Goal: Task Accomplishment & Management: Complete application form

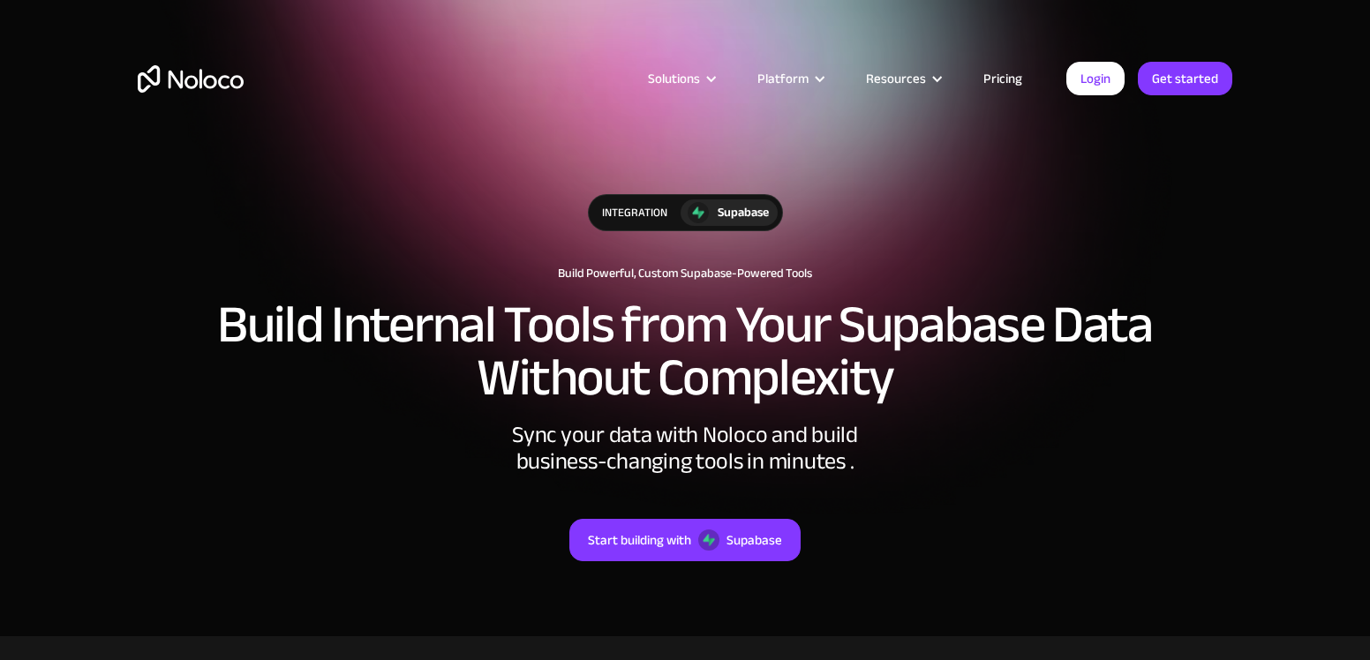
click at [696, 544] on link "Start building with Supabase" at bounding box center [684, 540] width 231 height 42
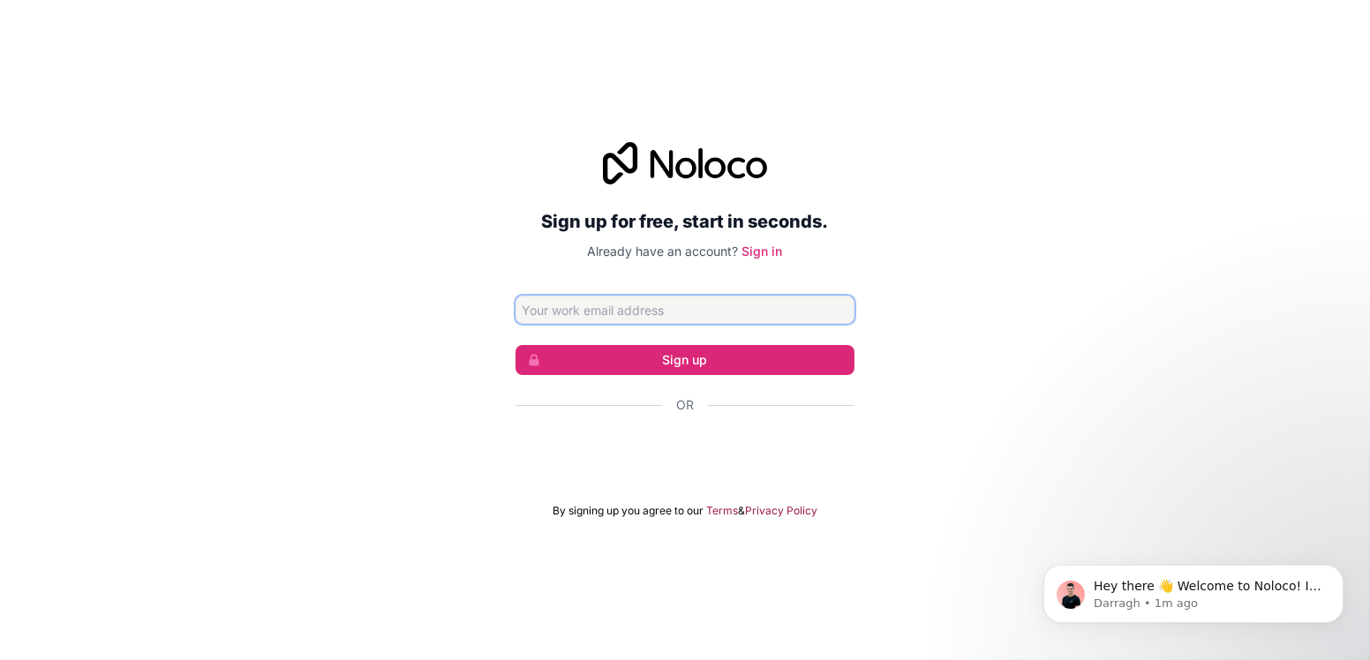
type input "fschuft@udaf10.fr"
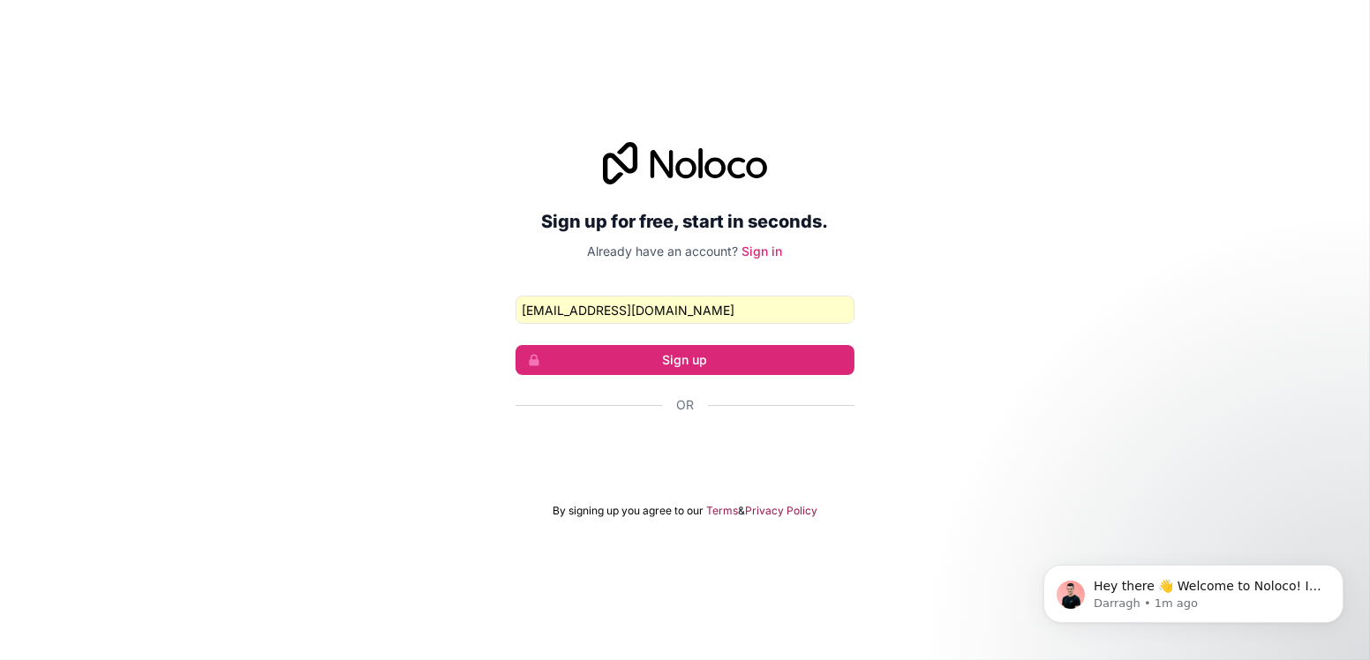
click at [709, 457] on div "Se connecter avec Google. S'ouvre dans un nouvel onglet." at bounding box center [684, 452] width 339 height 39
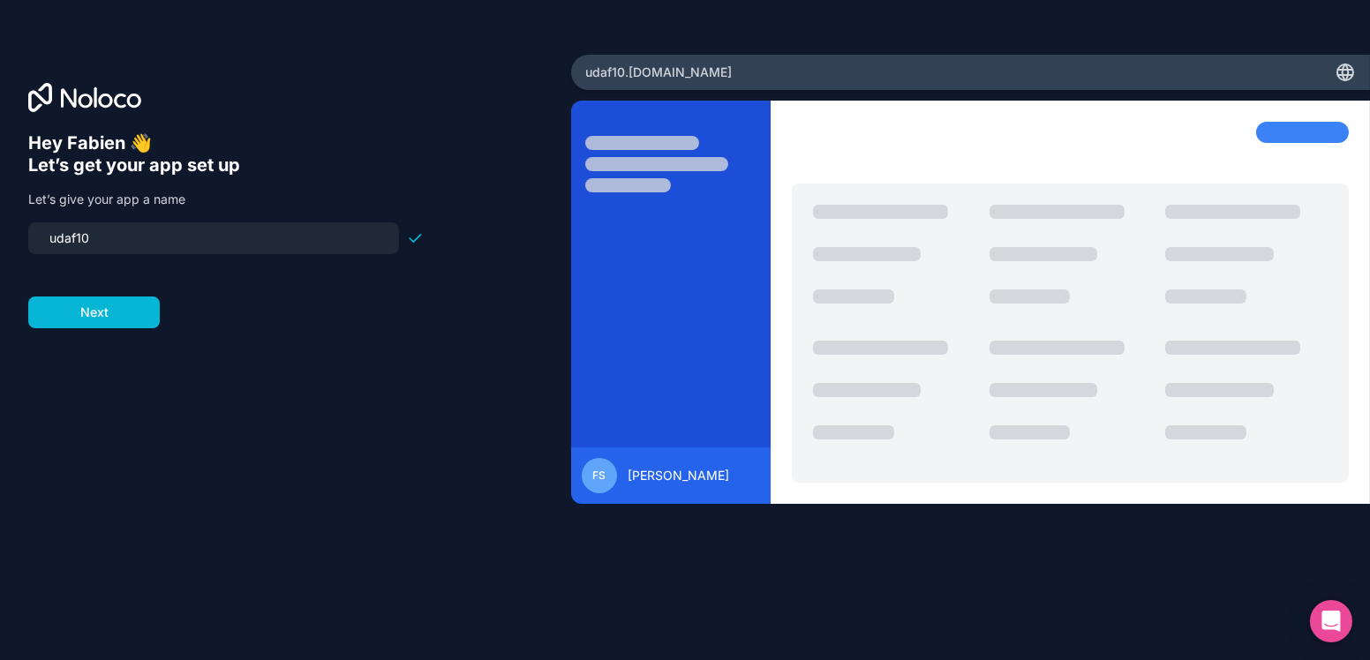
drag, startPoint x: 101, startPoint y: 238, endPoint x: -22, endPoint y: 235, distance: 122.7
click at [39, 235] on input "udaf10" at bounding box center [214, 238] width 350 height 25
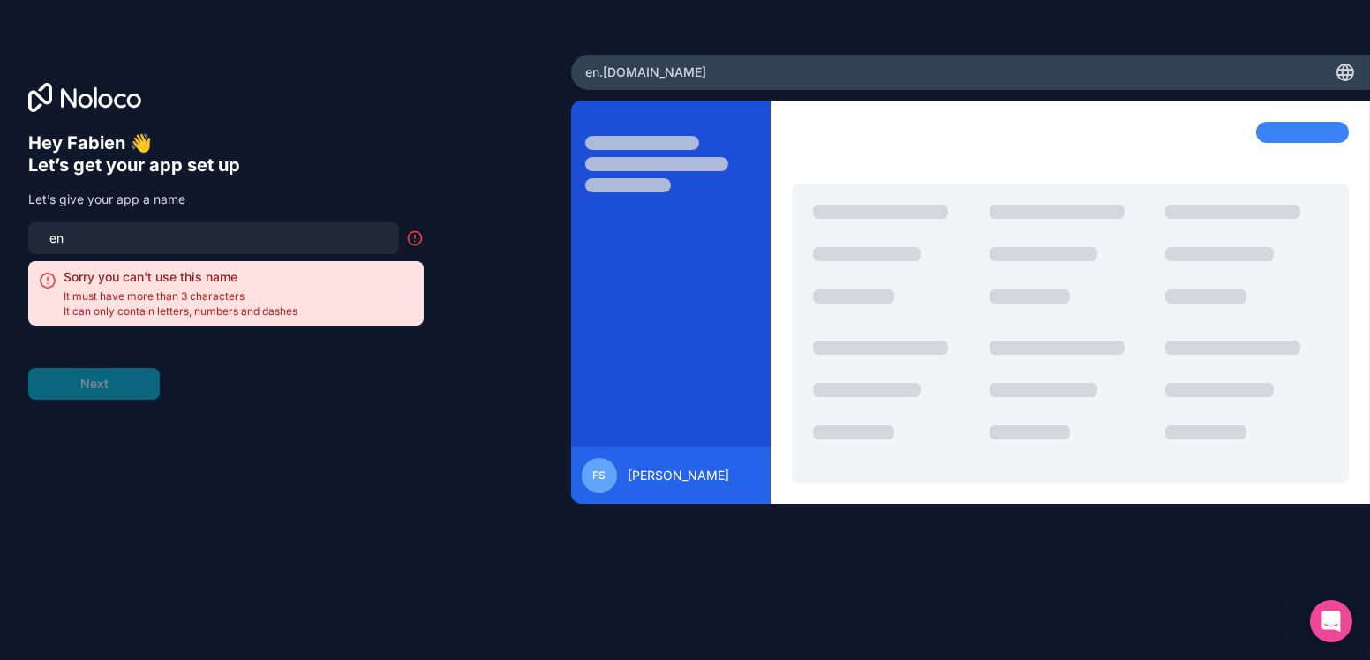
type input "e"
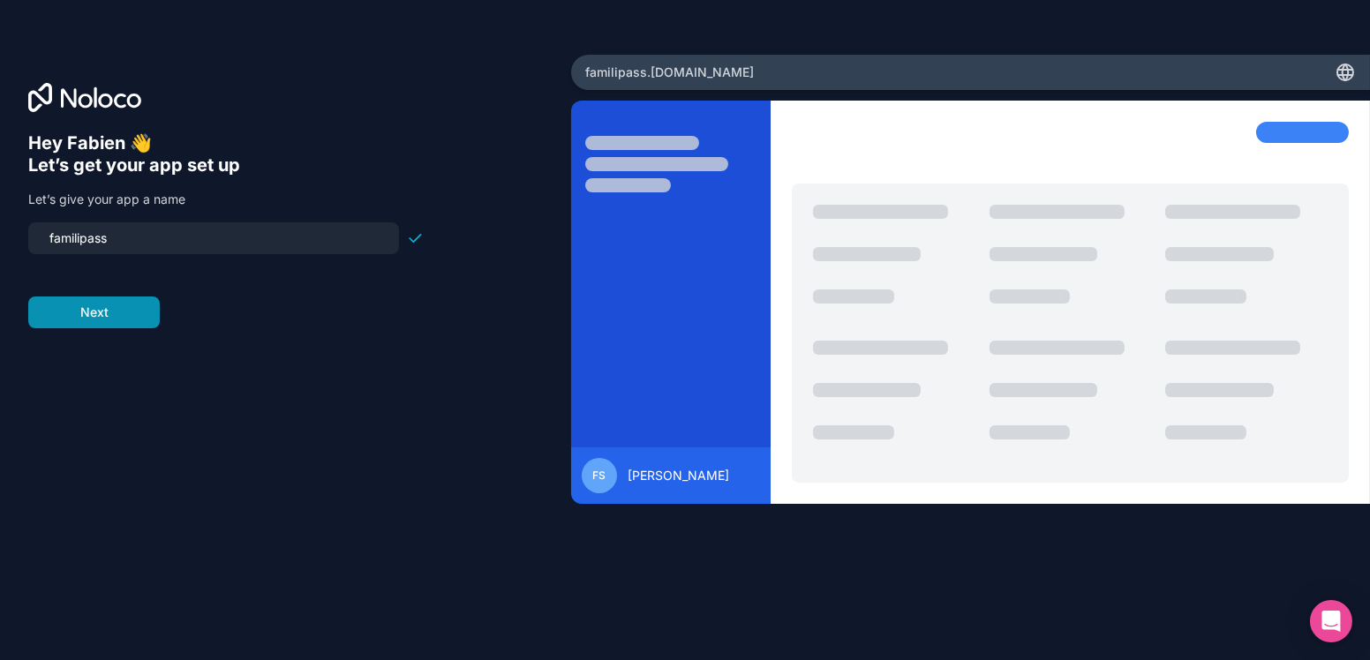
type input "familipass"
click at [88, 316] on button "Next" at bounding box center [94, 313] width 132 height 32
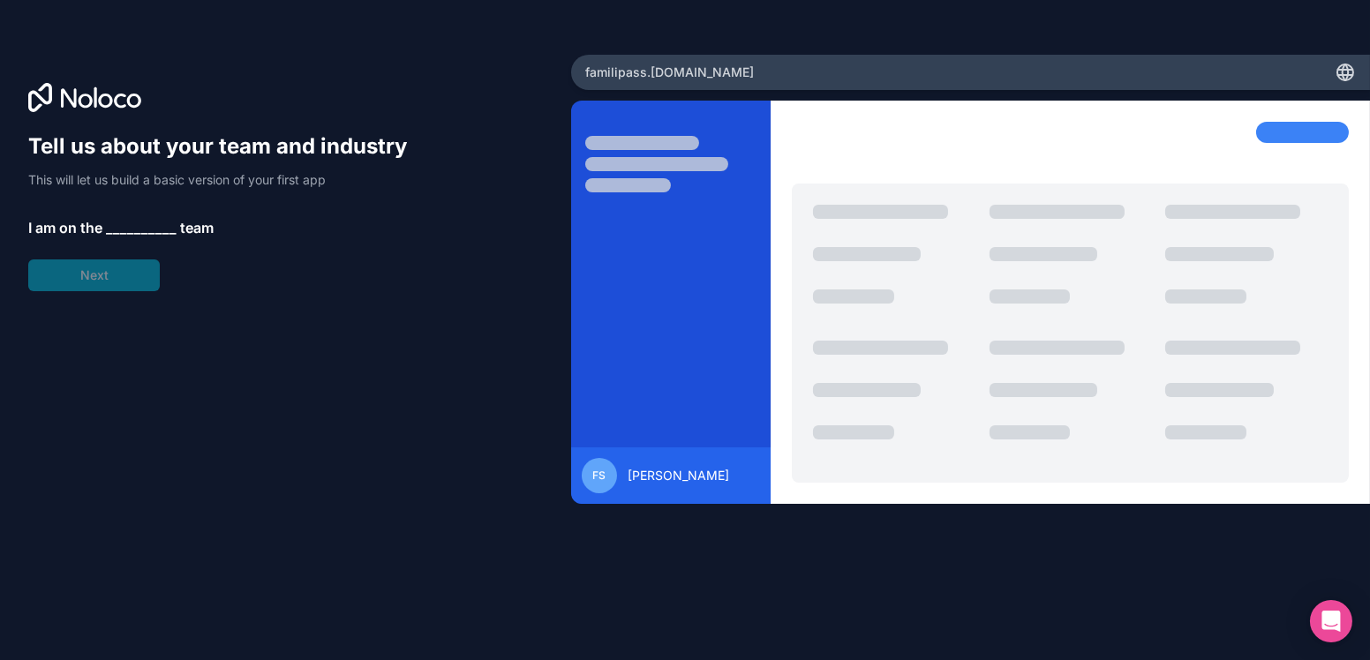
click at [145, 226] on span "__________" at bounding box center [141, 227] width 71 height 21
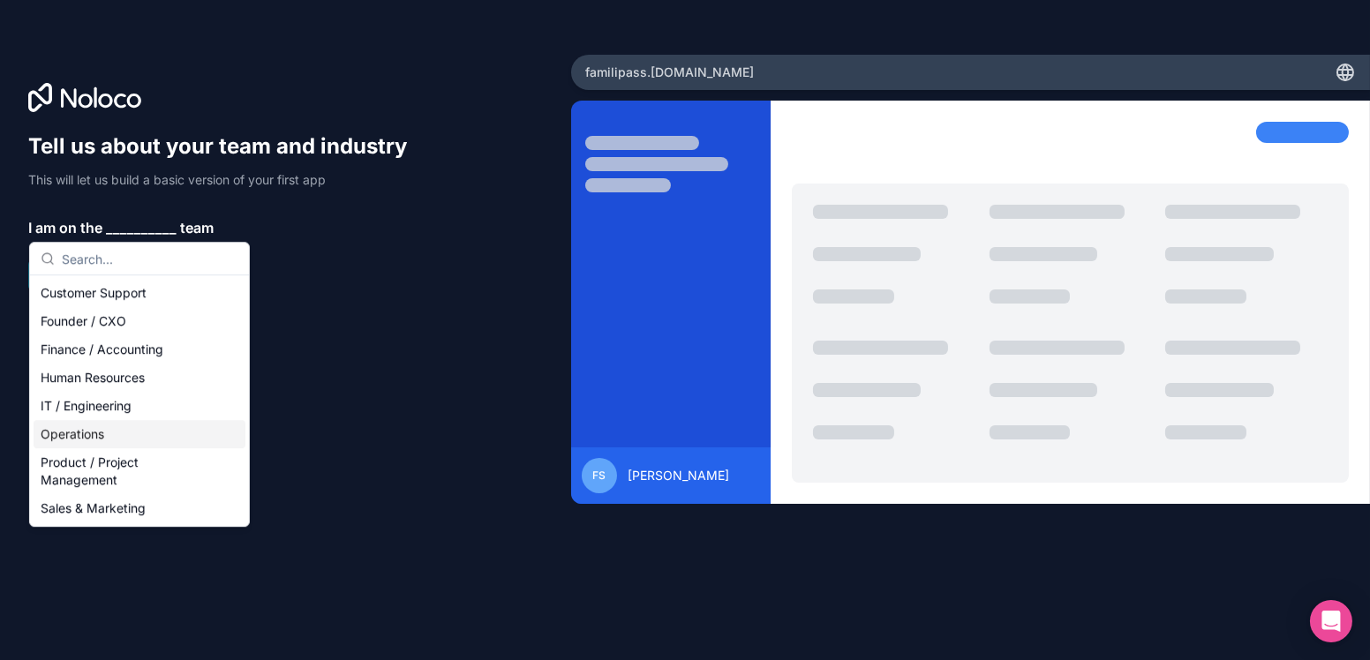
click at [88, 437] on div "Operations" at bounding box center [140, 434] width 212 height 28
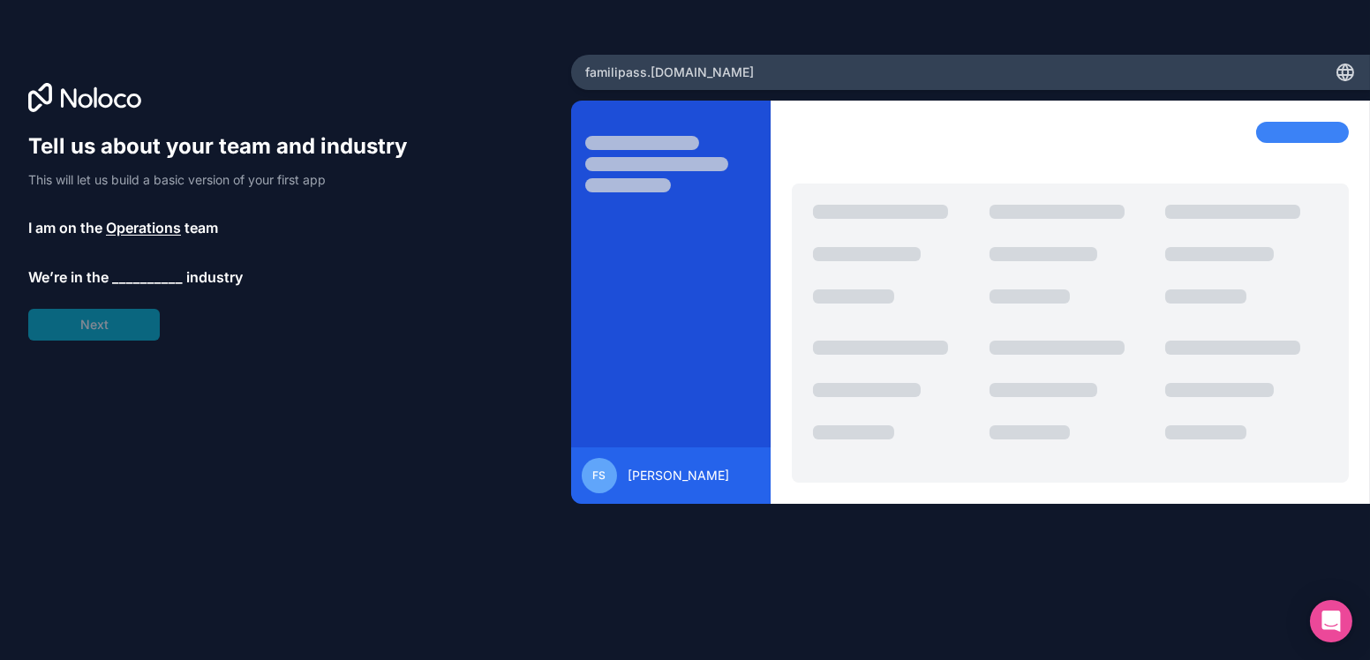
click at [146, 277] on span "__________" at bounding box center [147, 277] width 71 height 21
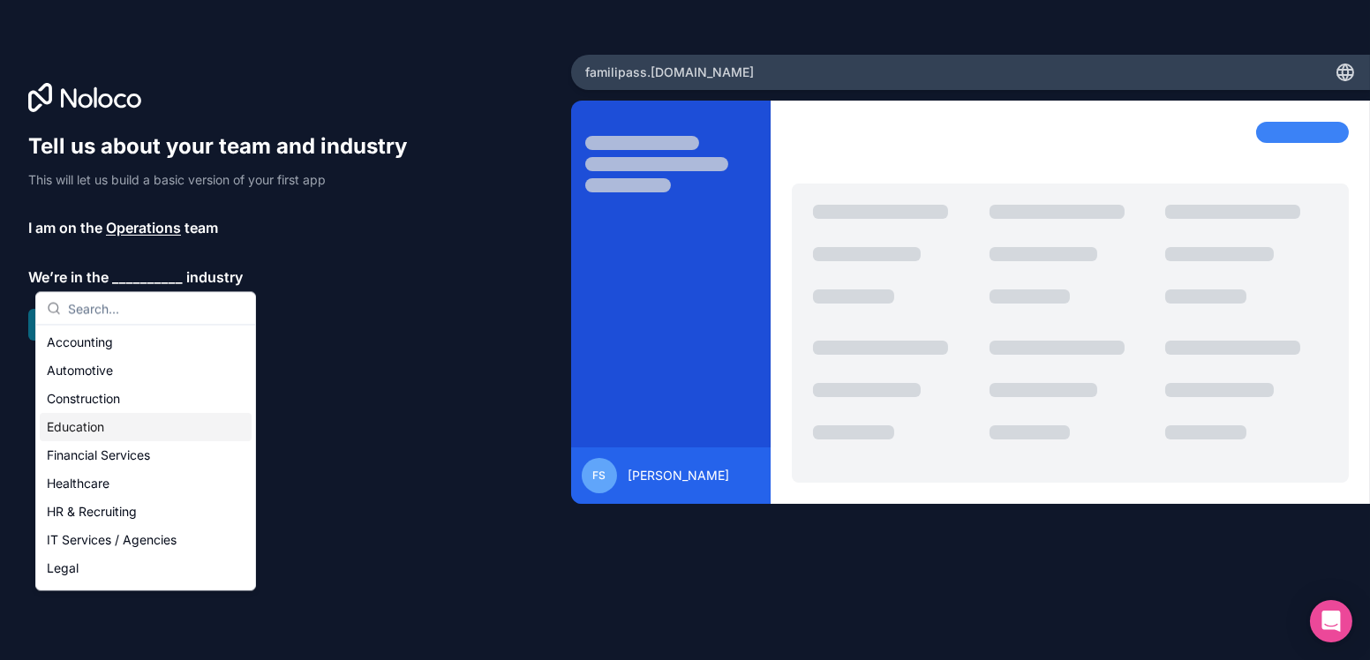
click at [95, 422] on div "Education" at bounding box center [146, 427] width 212 height 28
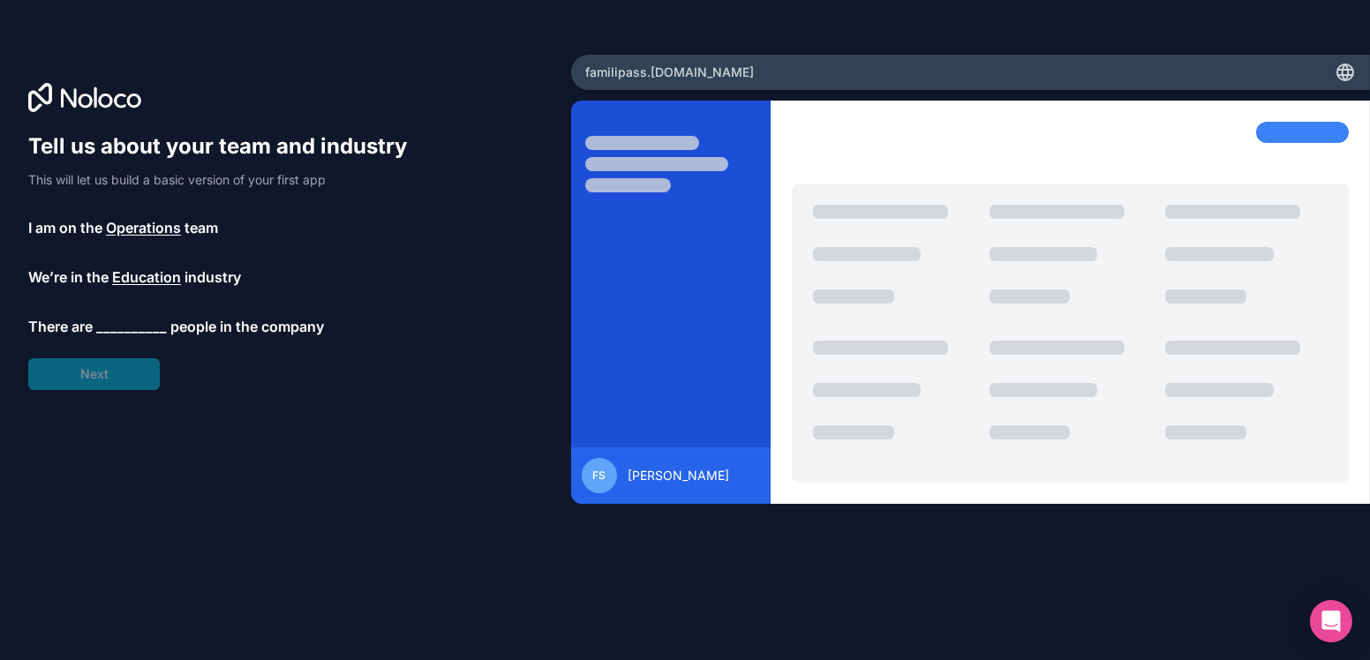
click at [129, 330] on span "__________" at bounding box center [131, 326] width 71 height 21
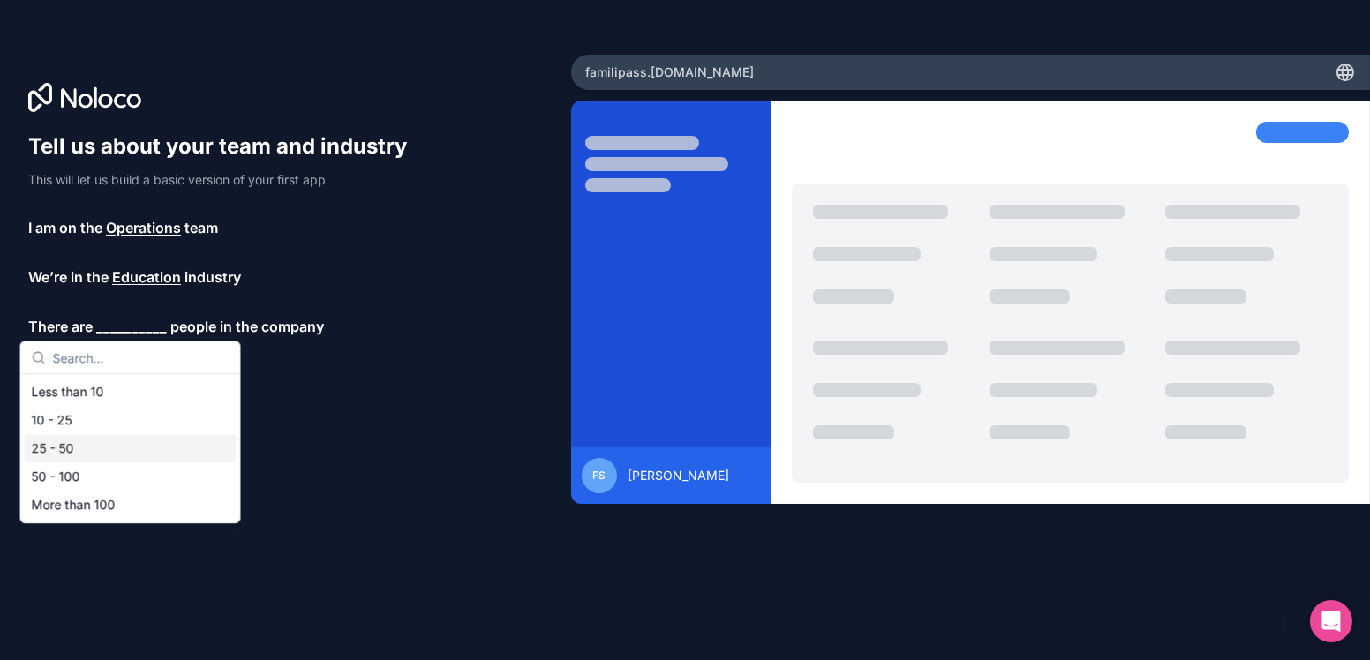
click at [82, 450] on div "25 - 50" at bounding box center [131, 448] width 212 height 28
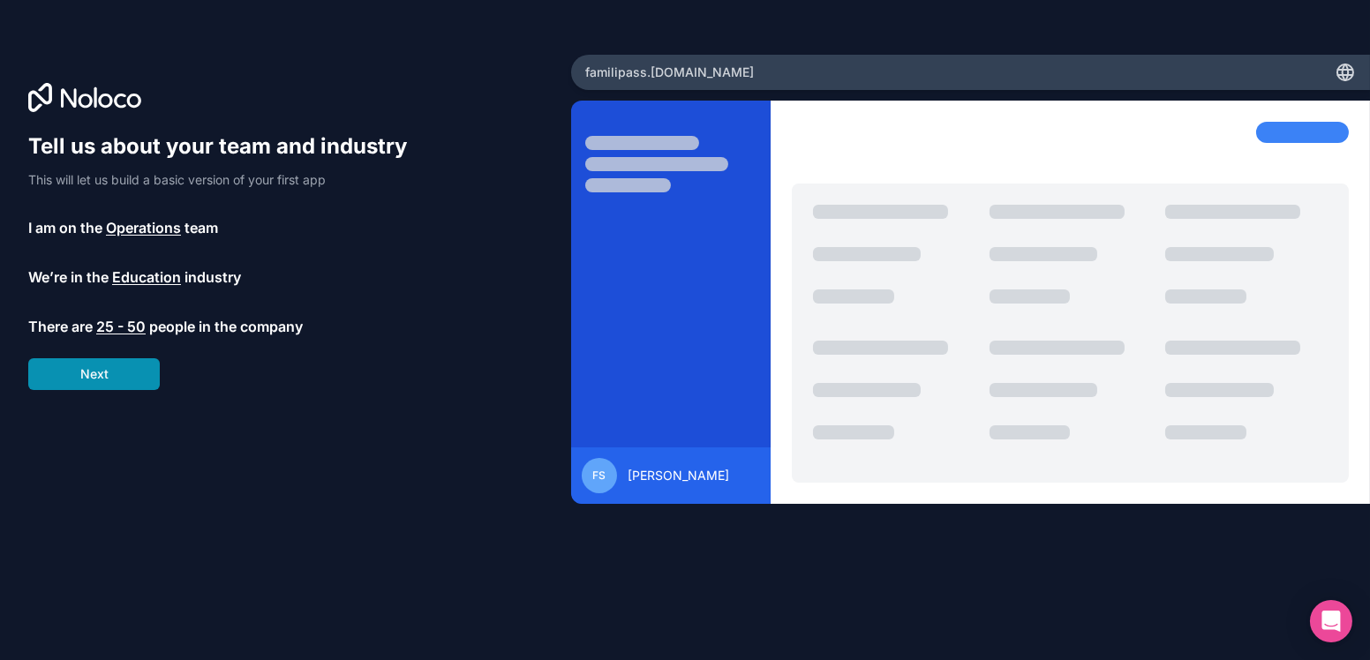
click at [112, 383] on button "Next" at bounding box center [94, 374] width 132 height 32
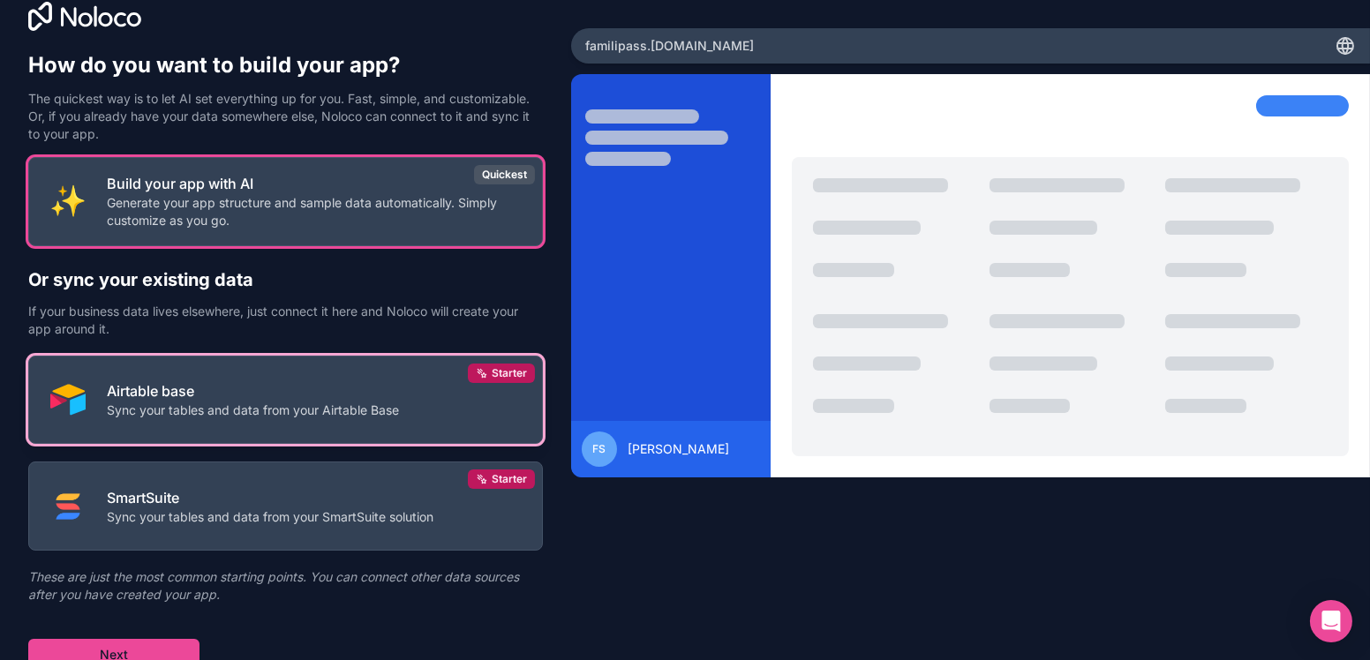
scroll to position [36, 0]
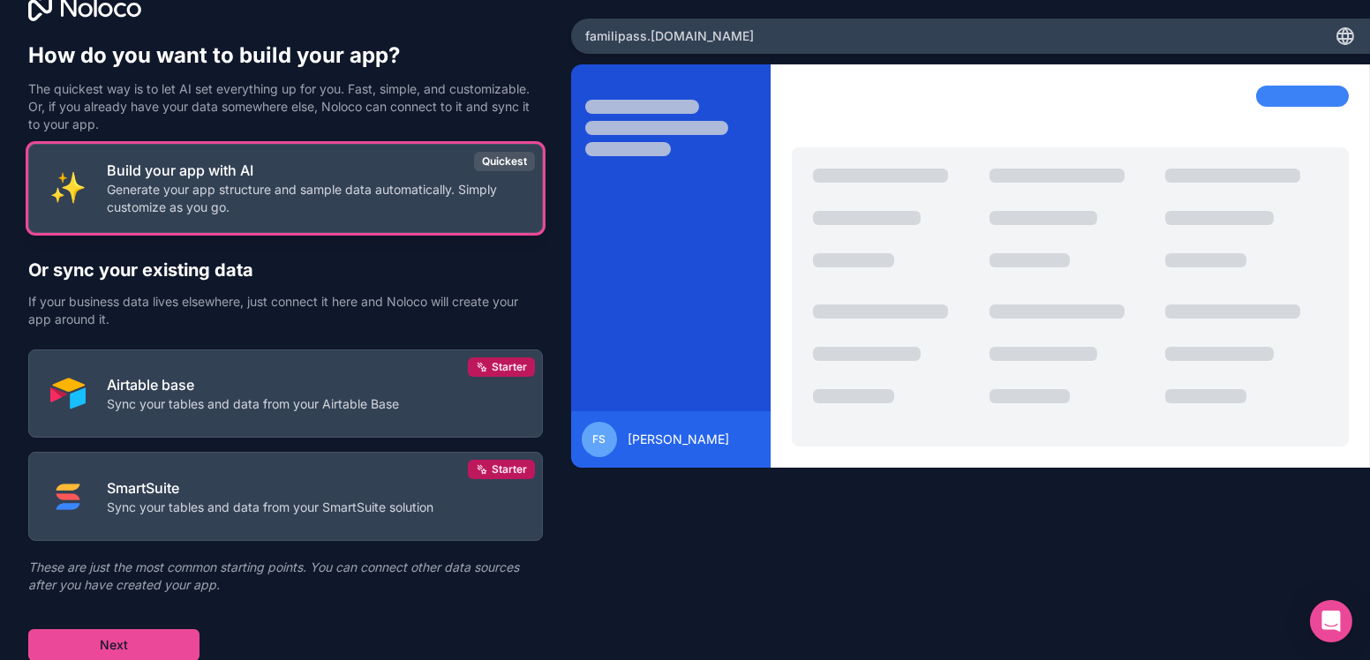
click at [282, 192] on p "Generate your app structure and sample data automatically. Simply customize as …" at bounding box center [314, 198] width 414 height 35
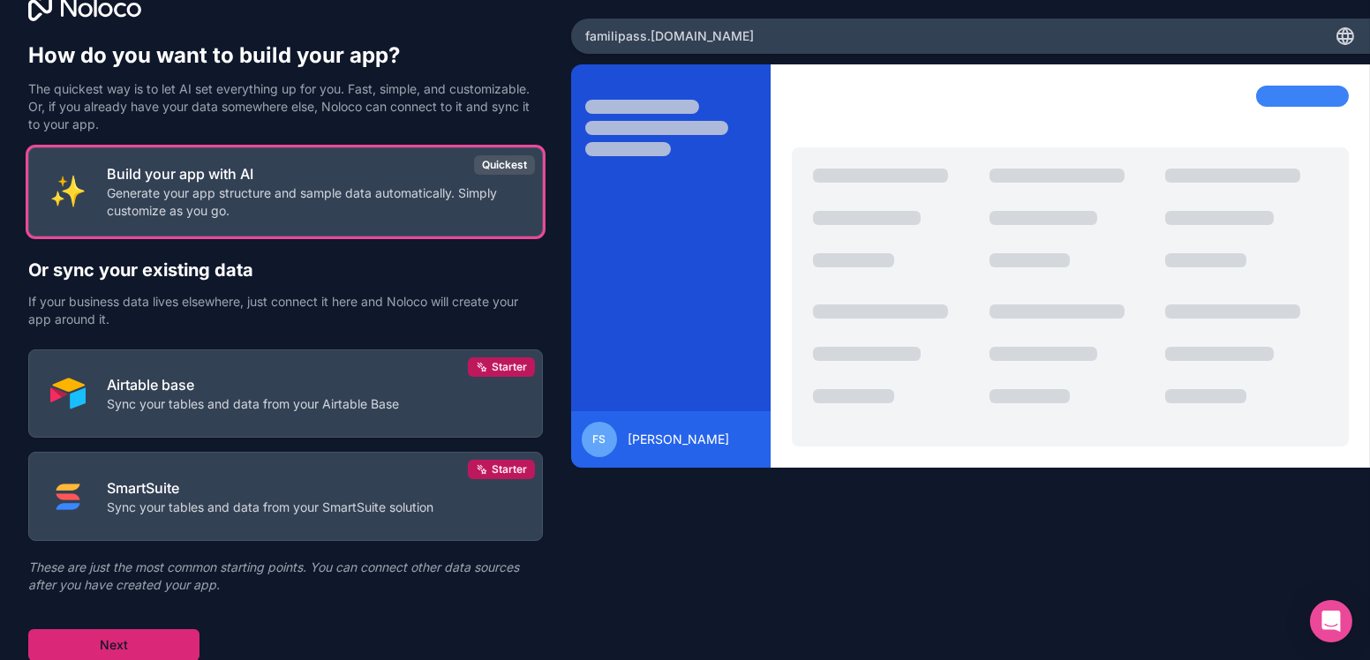
click at [149, 644] on button "Next" at bounding box center [113, 645] width 171 height 32
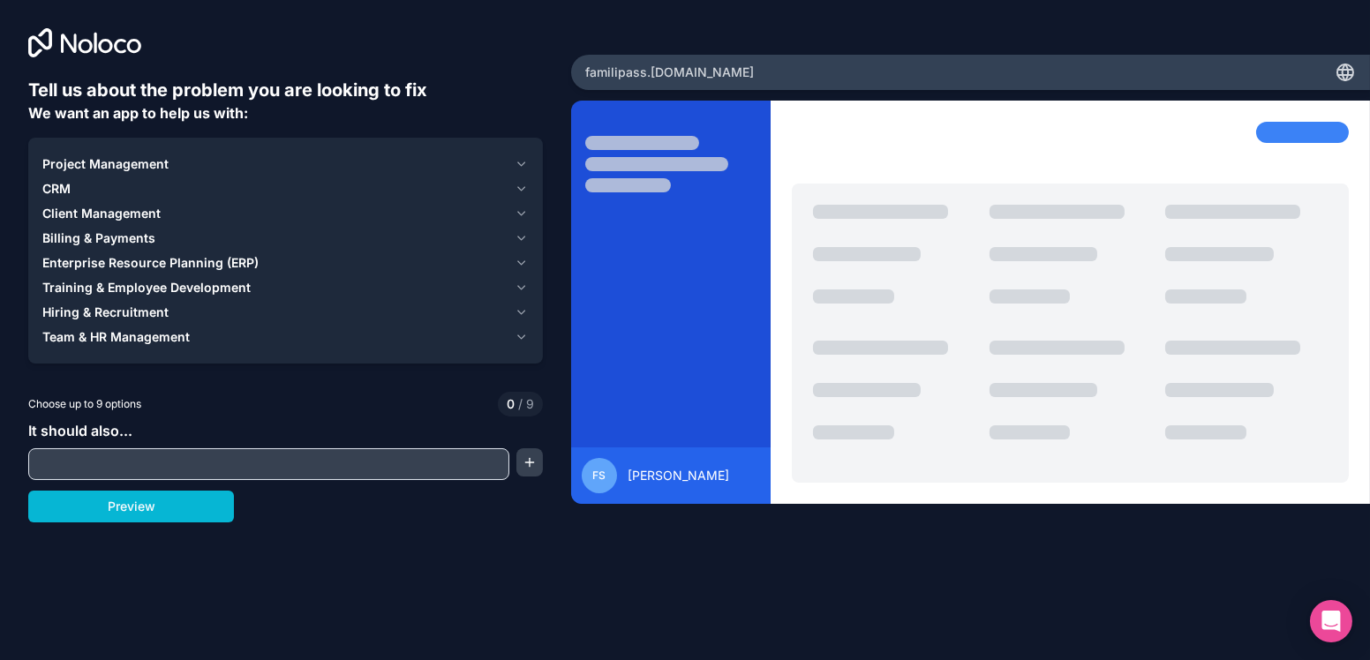
click at [520, 188] on icon "button" at bounding box center [521, 189] width 13 height 14
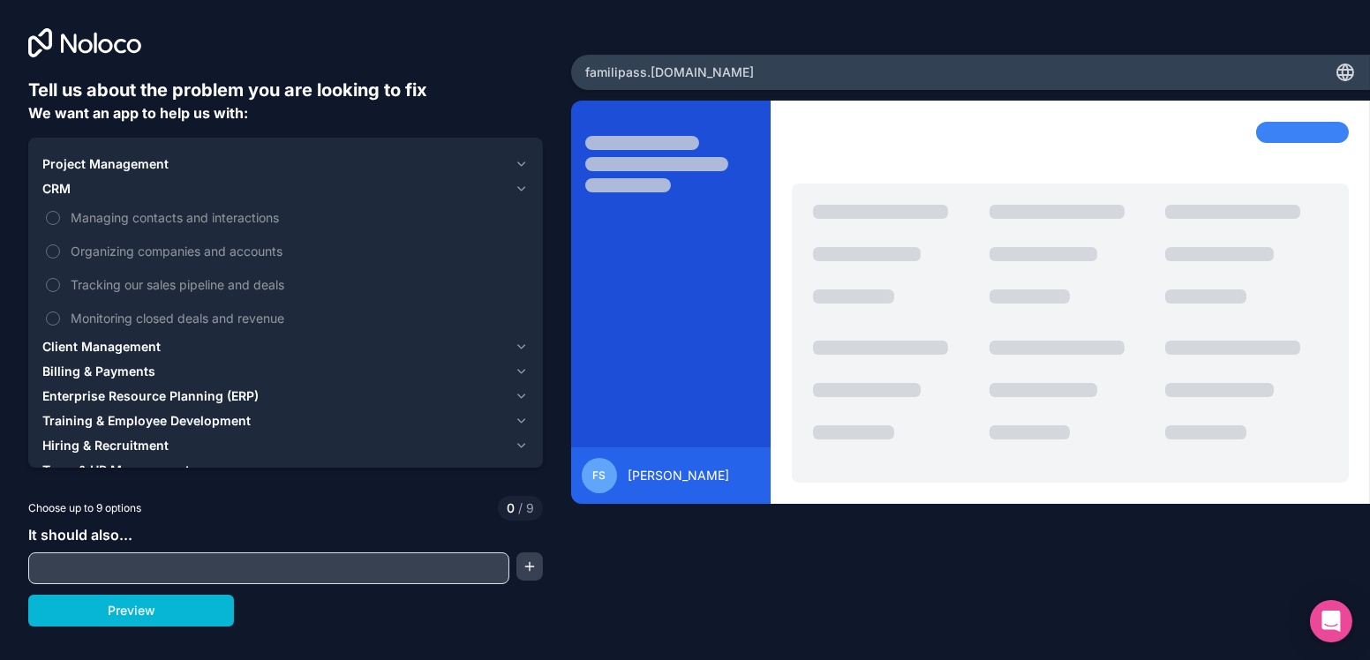
click at [520, 188] on icon "button" at bounding box center [521, 189] width 13 height 14
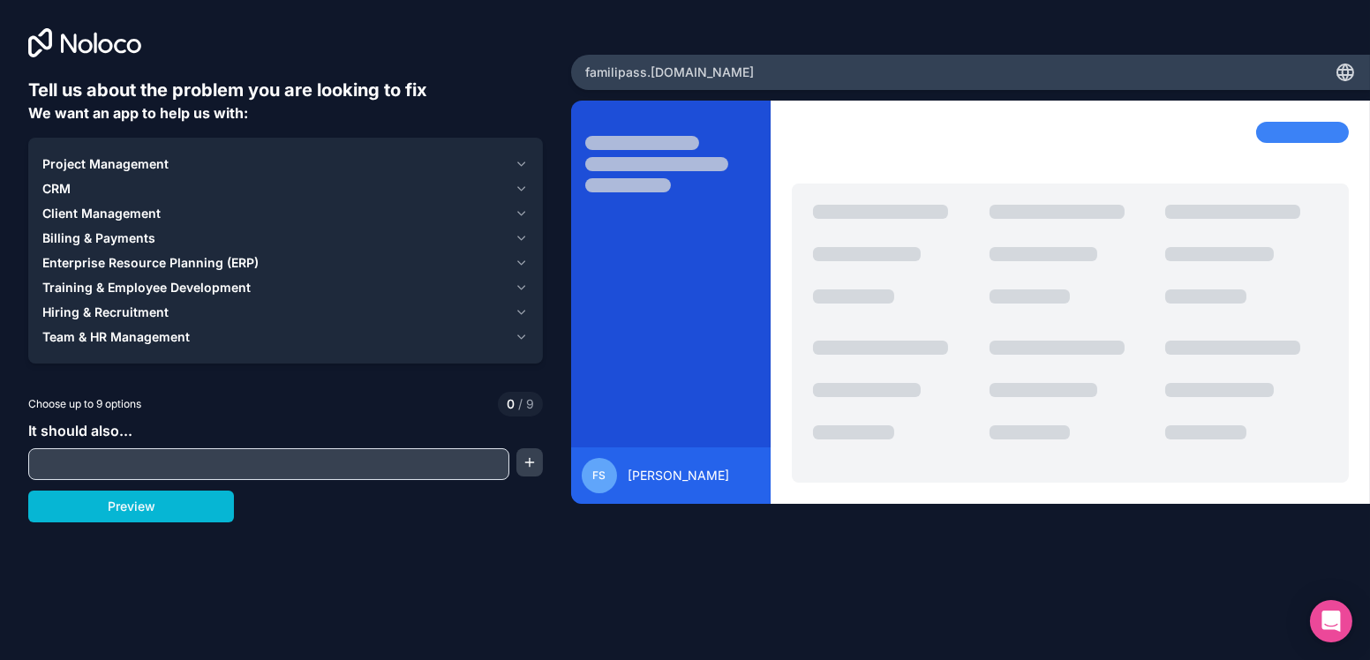
click at [184, 466] on input "text" at bounding box center [269, 464] width 472 height 25
click at [154, 459] on input "text" at bounding box center [269, 464] width 472 height 25
type input "C"
type input "Supabase CRUD"
click at [141, 515] on button "Preview" at bounding box center [131, 507] width 206 height 32
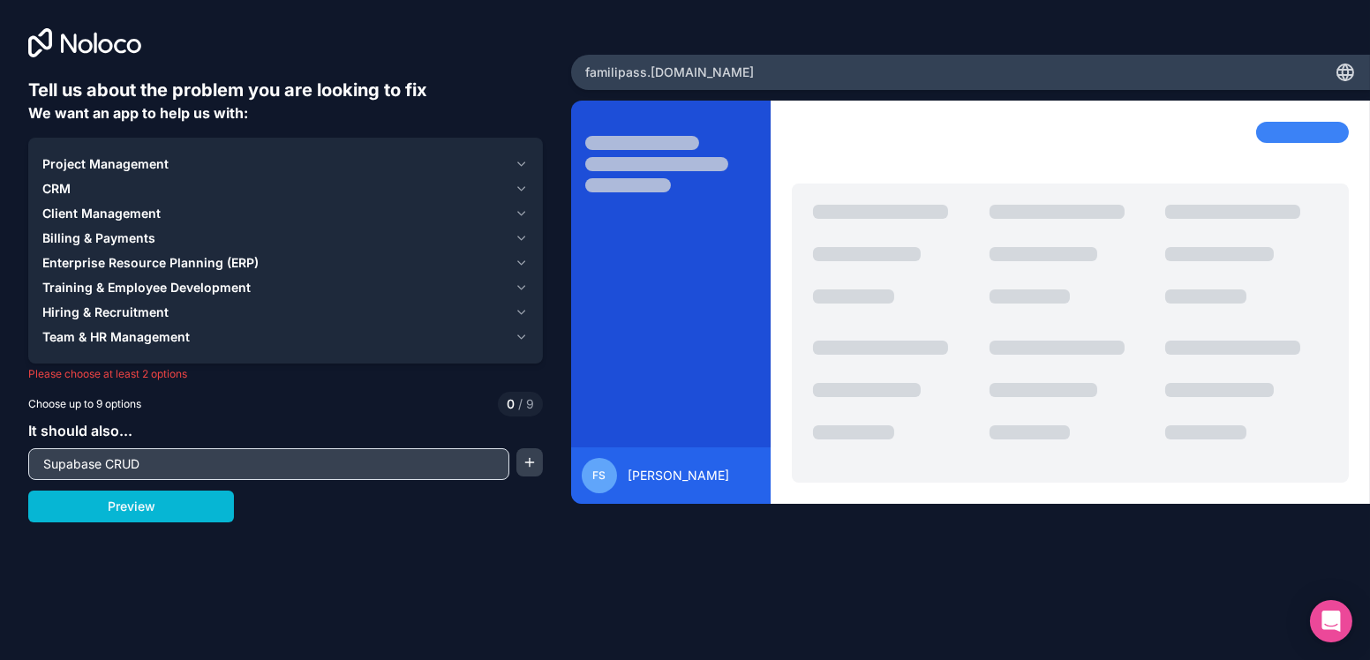
click at [285, 343] on div "Team & HR Management" at bounding box center [274, 337] width 465 height 18
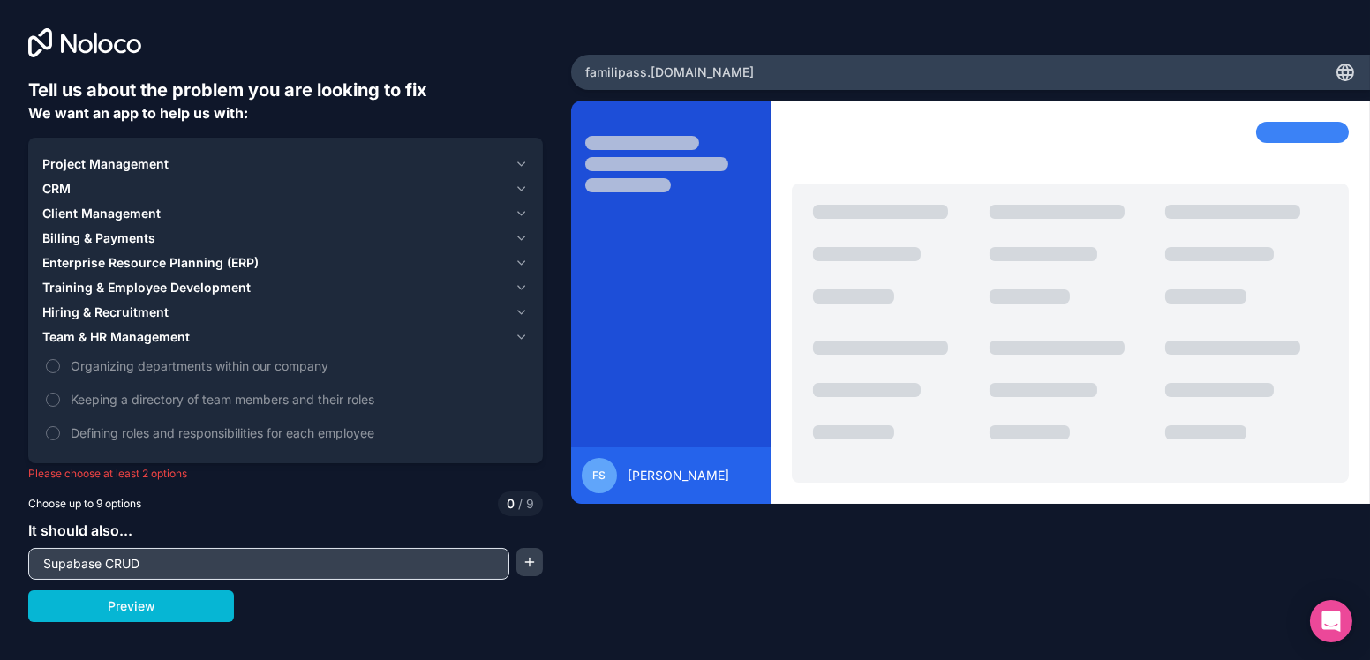
click at [285, 335] on div "Team & HR Management" at bounding box center [274, 337] width 465 height 18
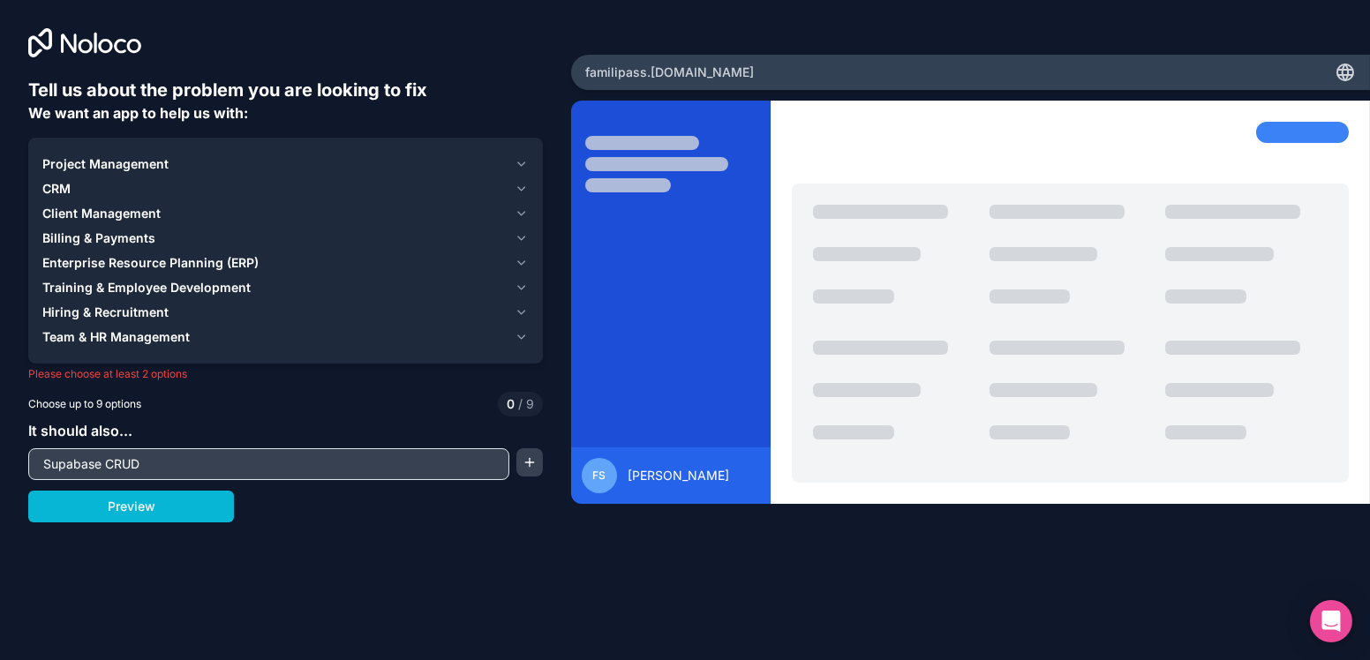
click at [246, 390] on div "Tell us about the problem you are looking to fix We want an app to help us with…" at bounding box center [285, 300] width 515 height 445
click at [241, 462] on input "Supabase CRUD" at bounding box center [269, 464] width 472 height 25
click at [525, 164] on icon "button" at bounding box center [521, 164] width 13 height 14
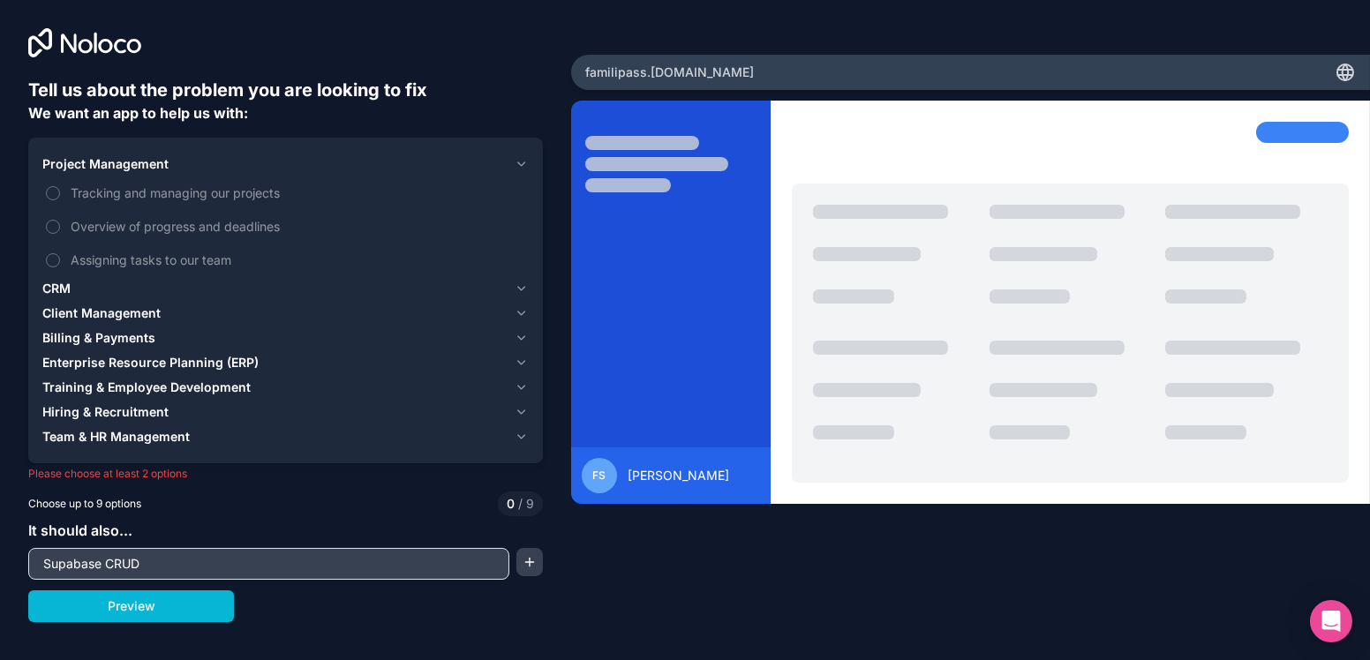
click at [64, 290] on span "CRM" at bounding box center [56, 289] width 28 height 18
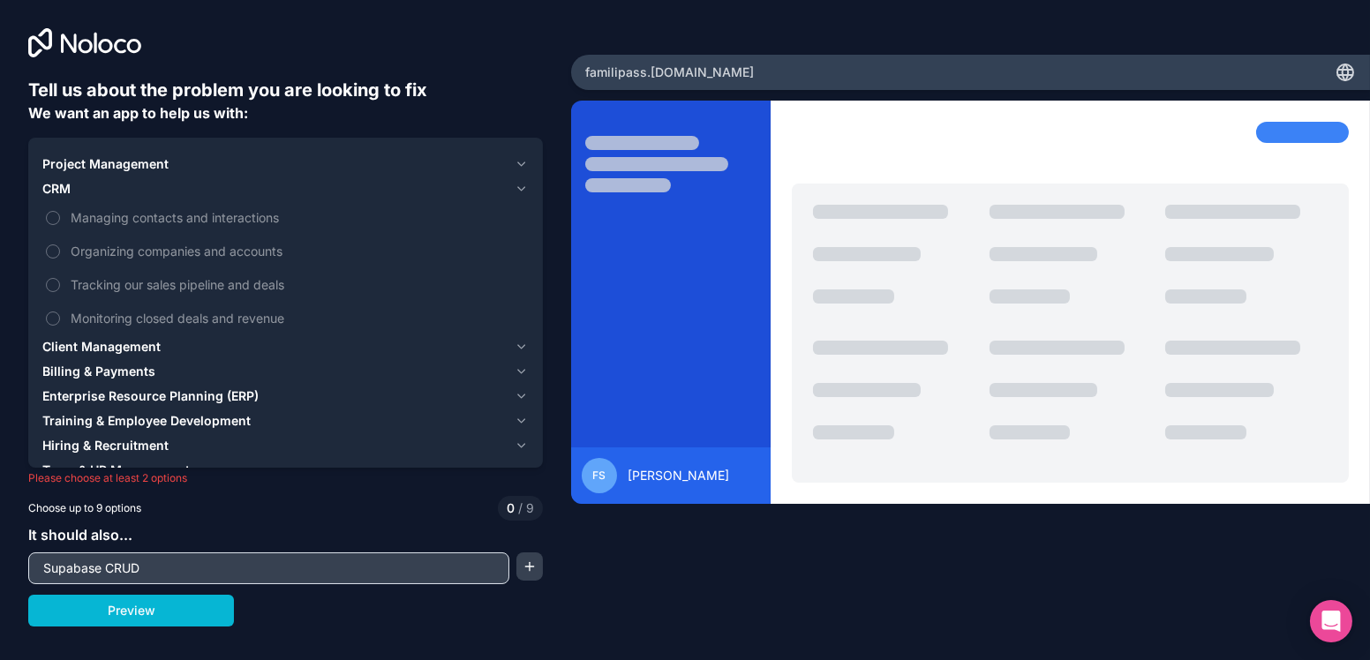
click at [88, 346] on span "Client Management" at bounding box center [101, 347] width 118 height 18
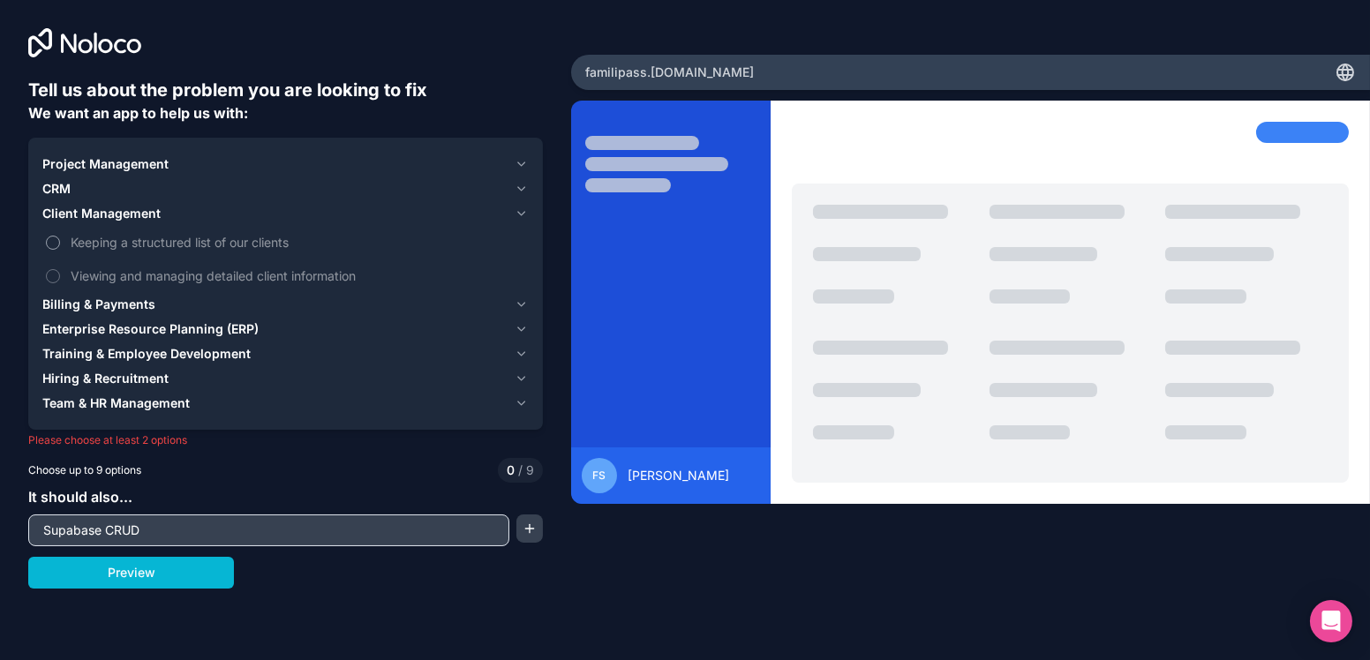
click at [56, 242] on button "Keeping a structured list of our clients" at bounding box center [53, 243] width 14 height 14
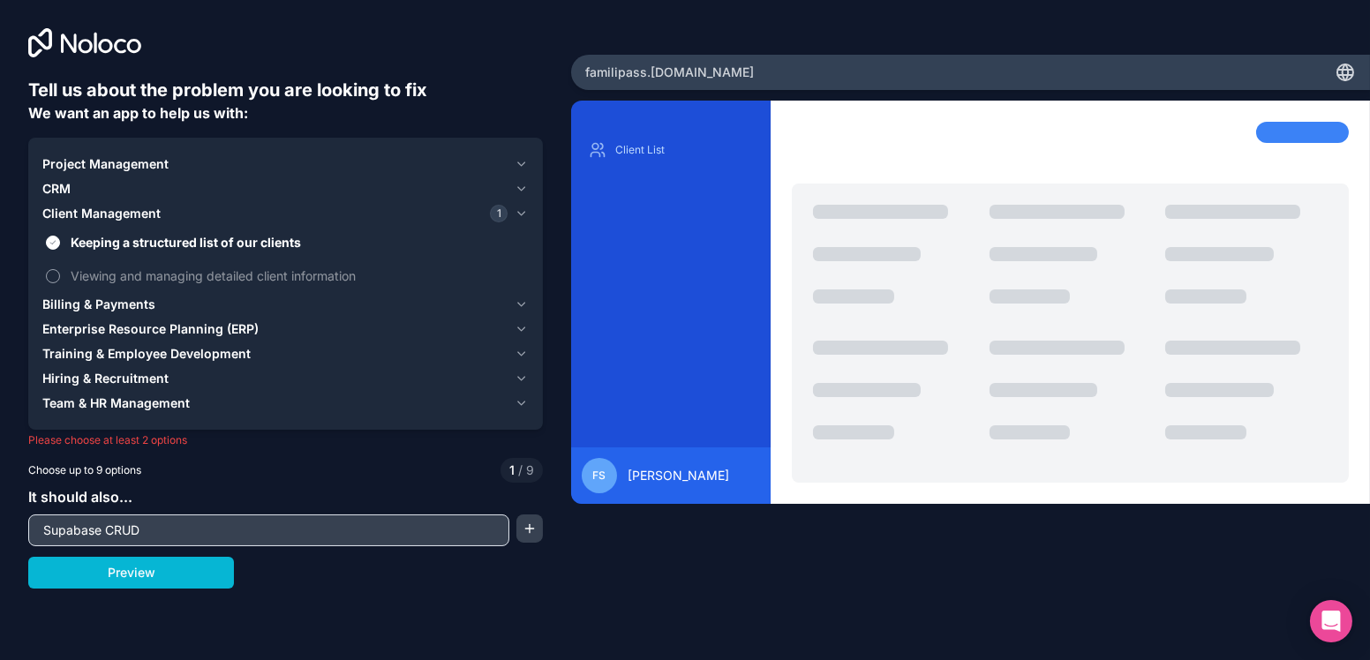
click at [56, 276] on button "Viewing and managing detailed client information" at bounding box center [53, 276] width 14 height 14
click at [124, 331] on span "Enterprise Resource Planning (ERP)" at bounding box center [150, 329] width 216 height 18
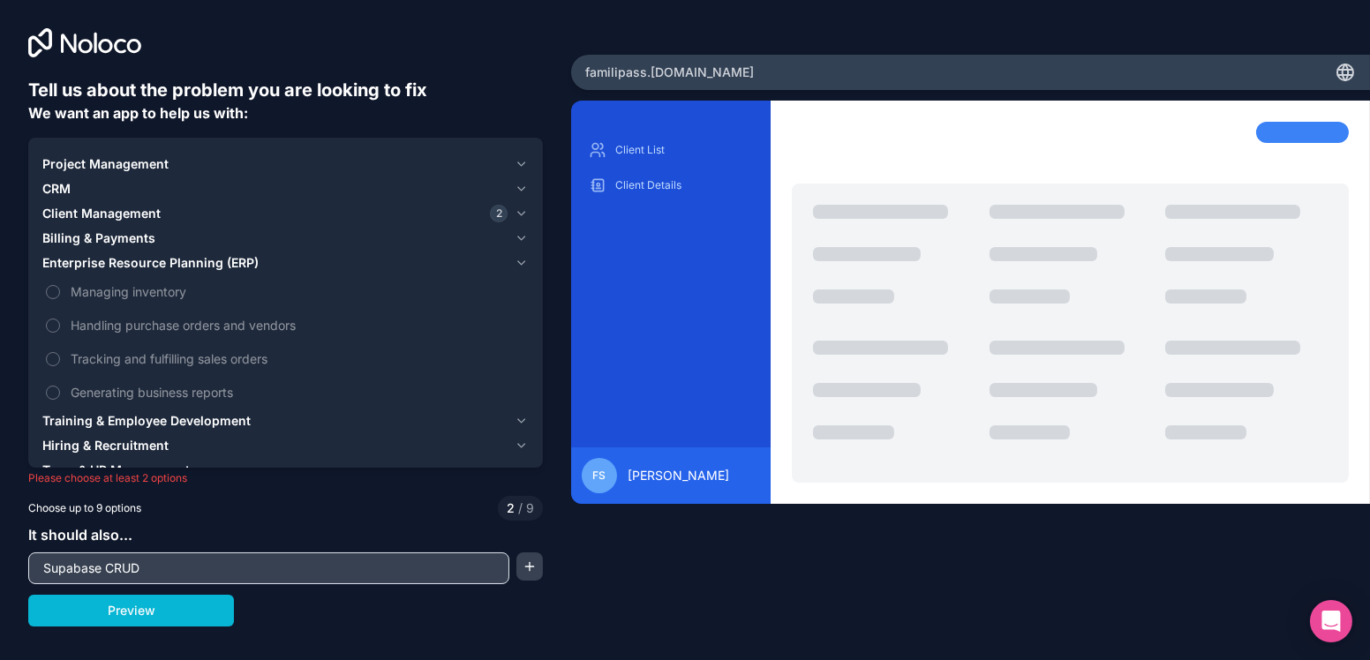
click at [113, 420] on span "Training & Employee Development" at bounding box center [146, 421] width 208 height 18
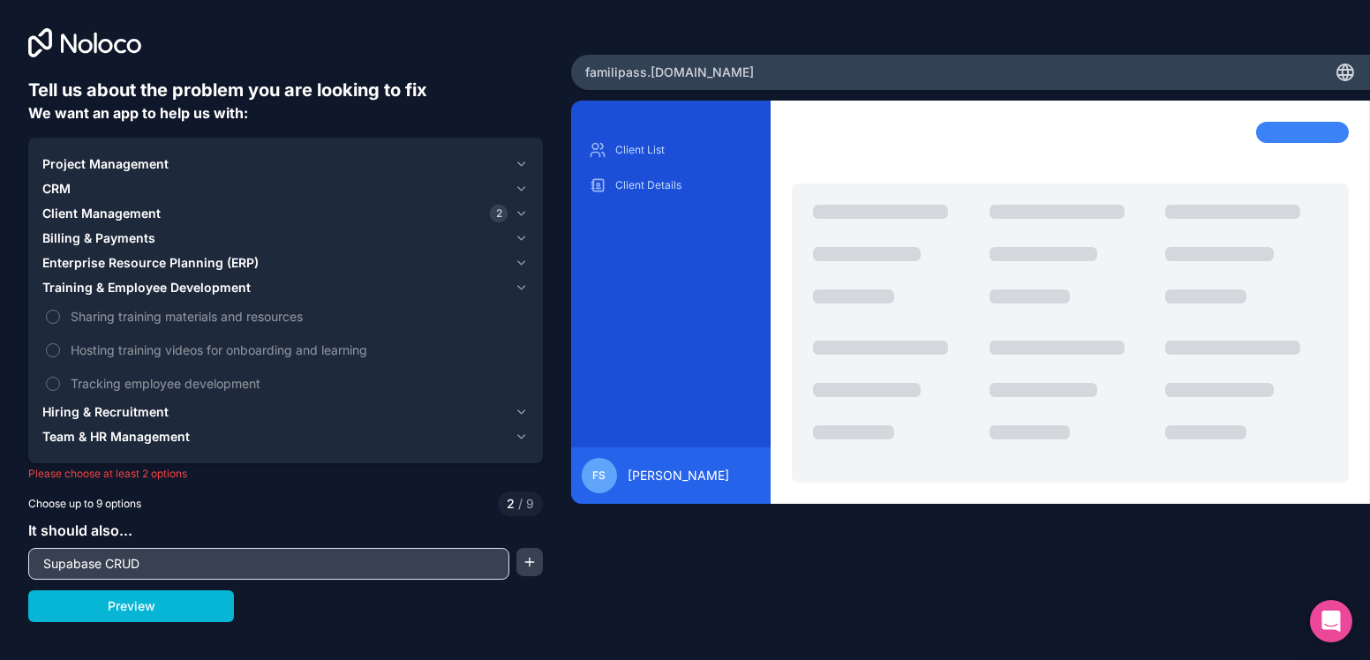
click at [130, 410] on span "Hiring & Recruitment" at bounding box center [105, 412] width 126 height 18
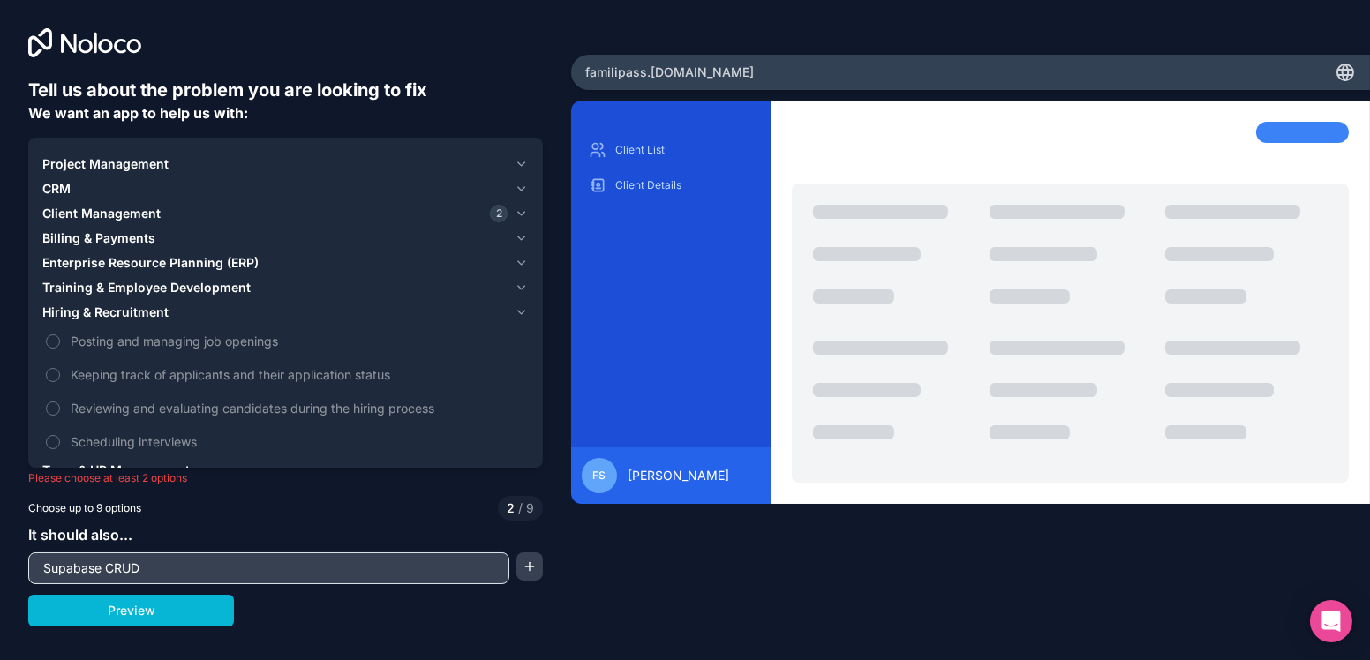
click at [521, 309] on icon "button" at bounding box center [521, 312] width 13 height 14
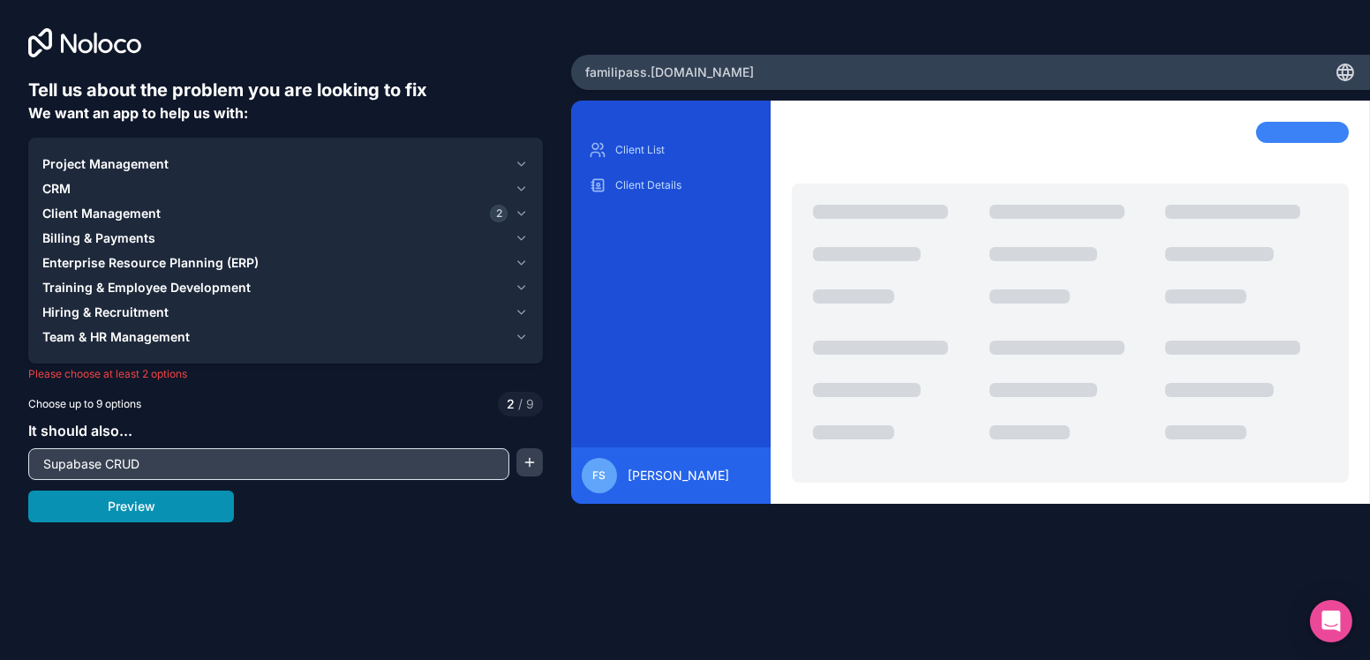
click at [151, 511] on button "Preview" at bounding box center [131, 507] width 206 height 32
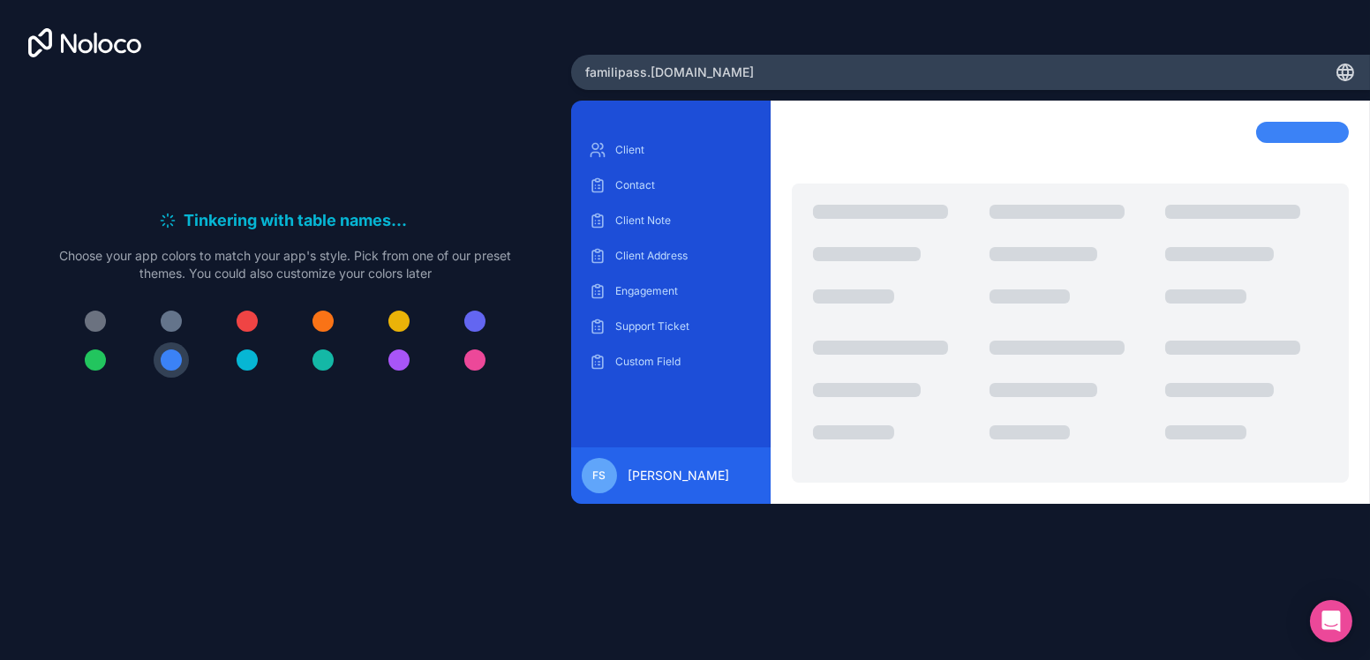
click at [322, 414] on div "Tinkering with table names . . . Meanwhile, let's personalize it! Choose your a…" at bounding box center [285, 300] width 515 height 444
click at [93, 49] on icon at bounding box center [84, 42] width 113 height 29
click at [61, 41] on icon at bounding box center [84, 42] width 113 height 29
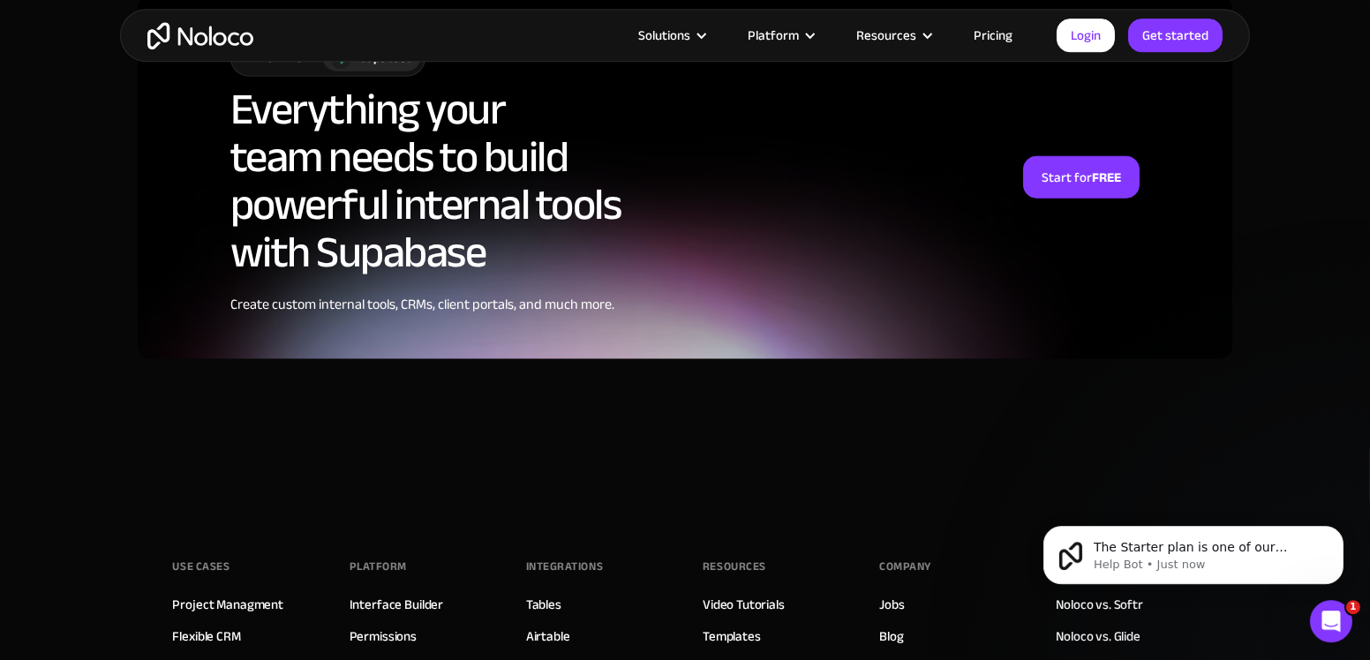
scroll to position [4634, 0]
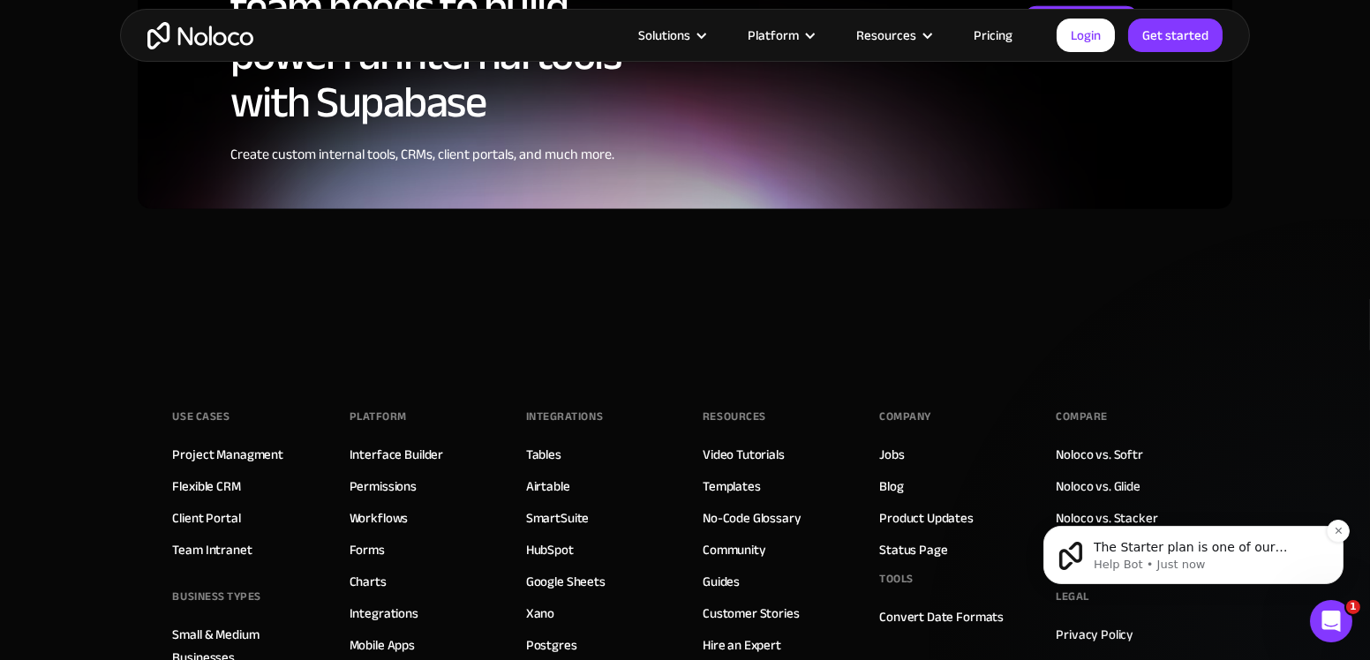
click at [1169, 548] on span "The Starter plan is one of our premium pricing tiers, not related to Supabase s…" at bounding box center [1205, 651] width 225 height 225
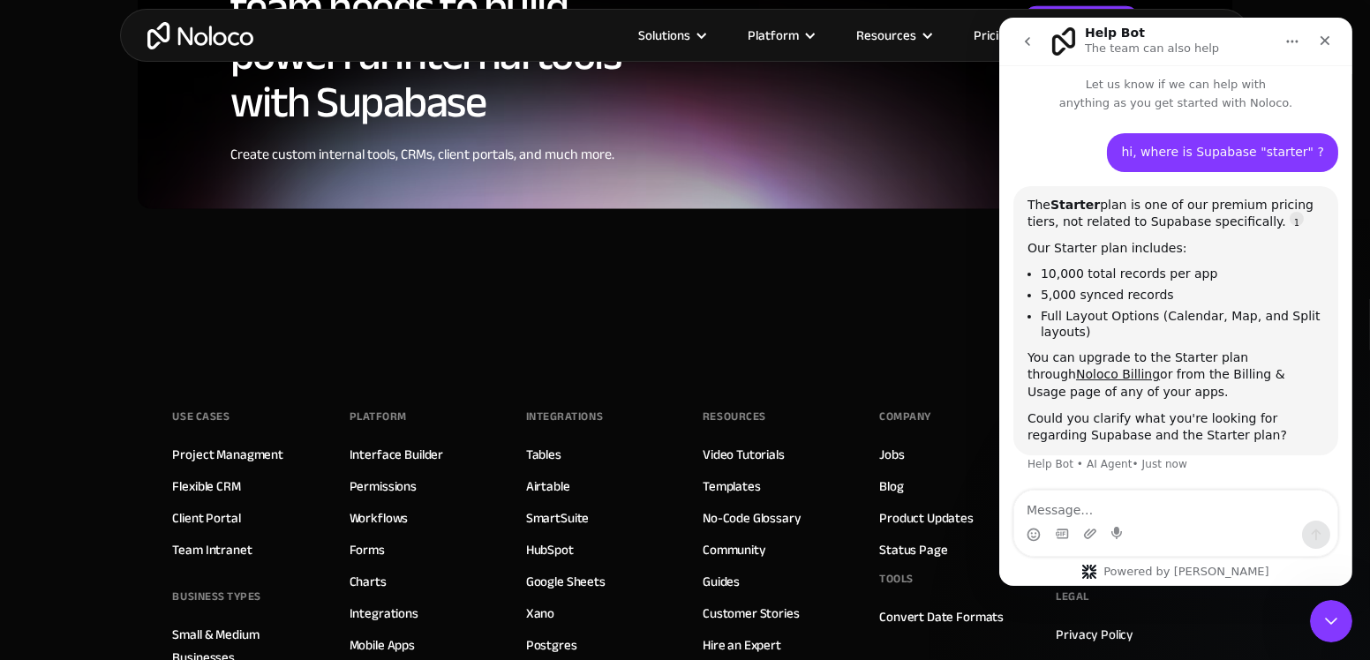
scroll to position [7, 0]
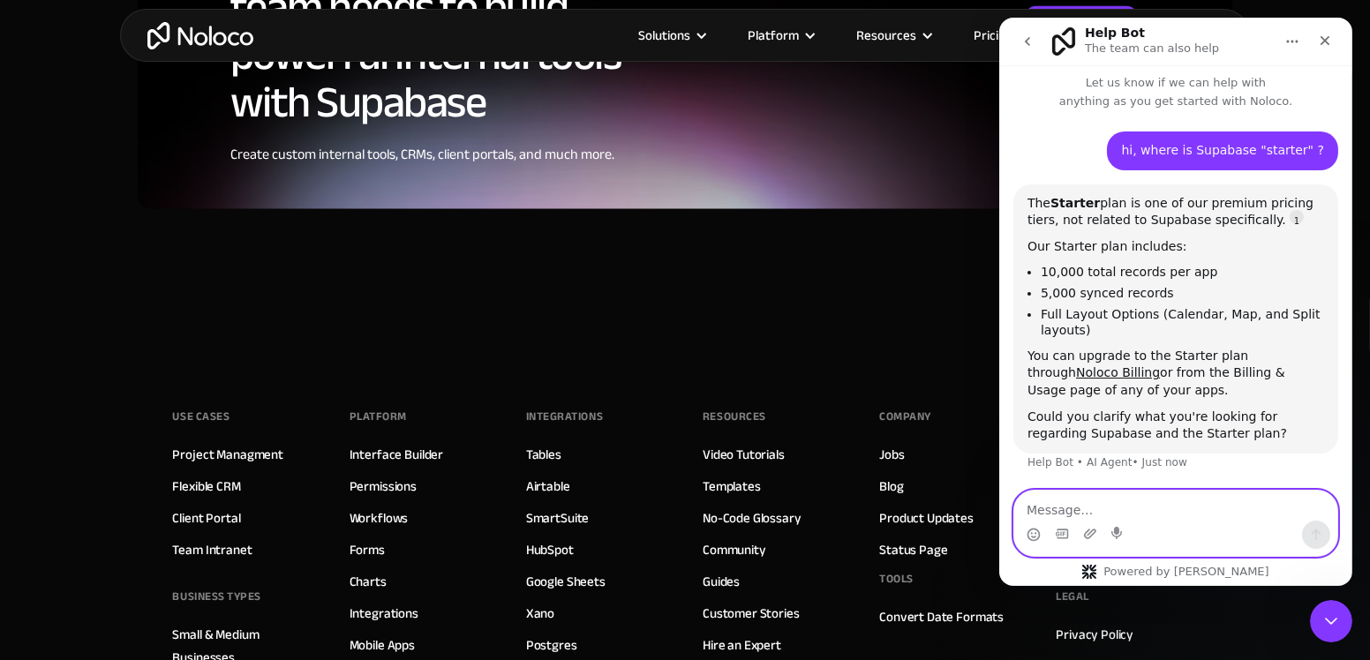
click at [1080, 513] on textarea "Message…" at bounding box center [1174, 506] width 323 height 30
paste textarea "[URL][DOMAIN_NAME]"
type textarea "[URL][DOMAIN_NAME] ???"
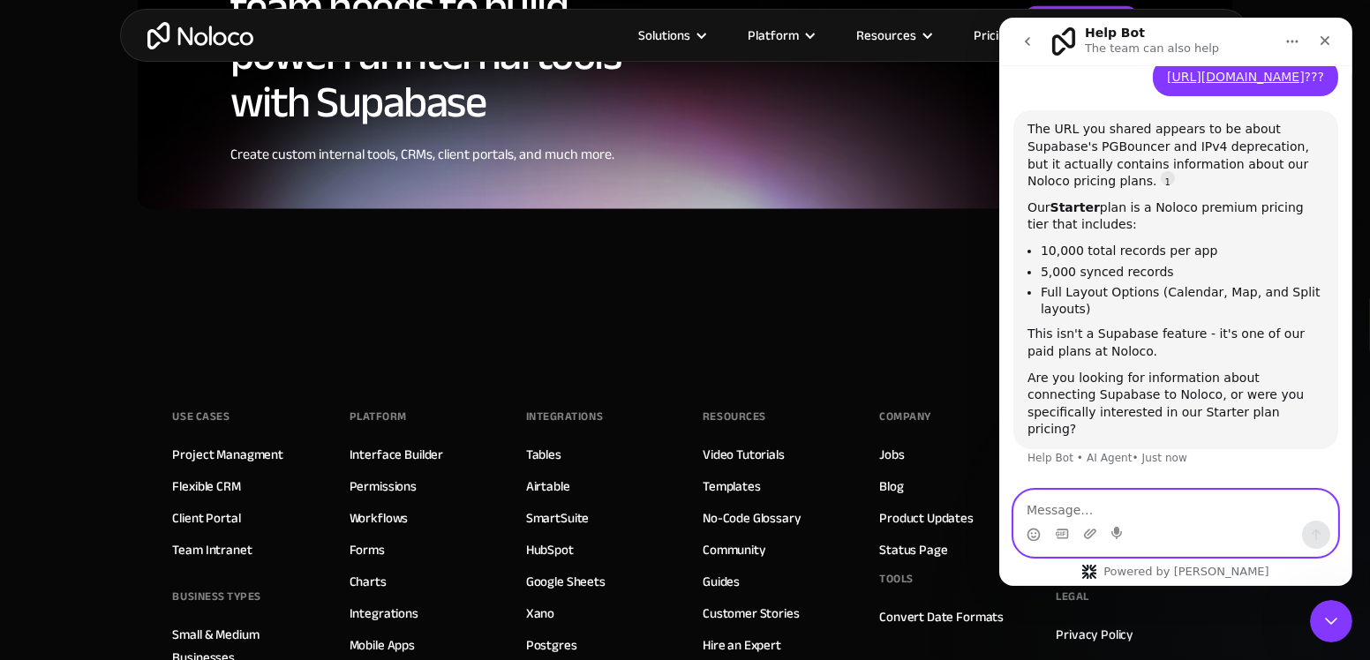
scroll to position [0, 0]
click at [1097, 509] on textarea "Message…" at bounding box center [1174, 506] width 323 height 30
type textarea "connecting Supabase"
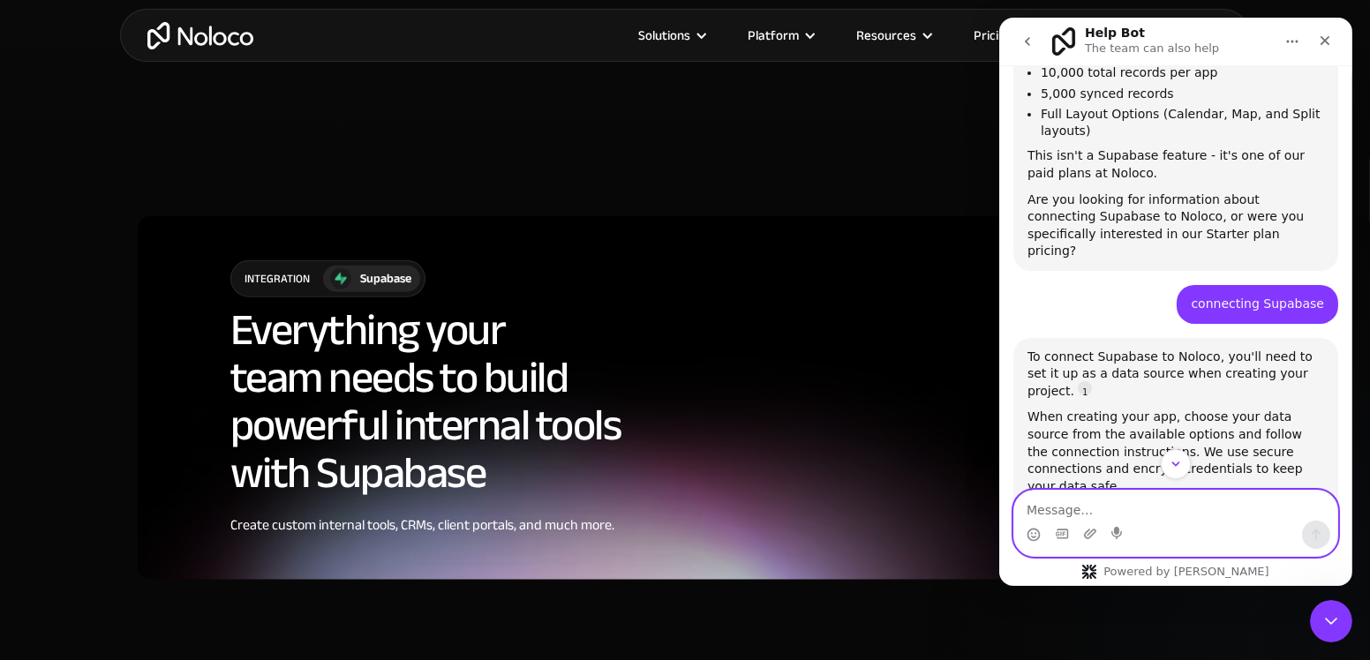
scroll to position [482, 0]
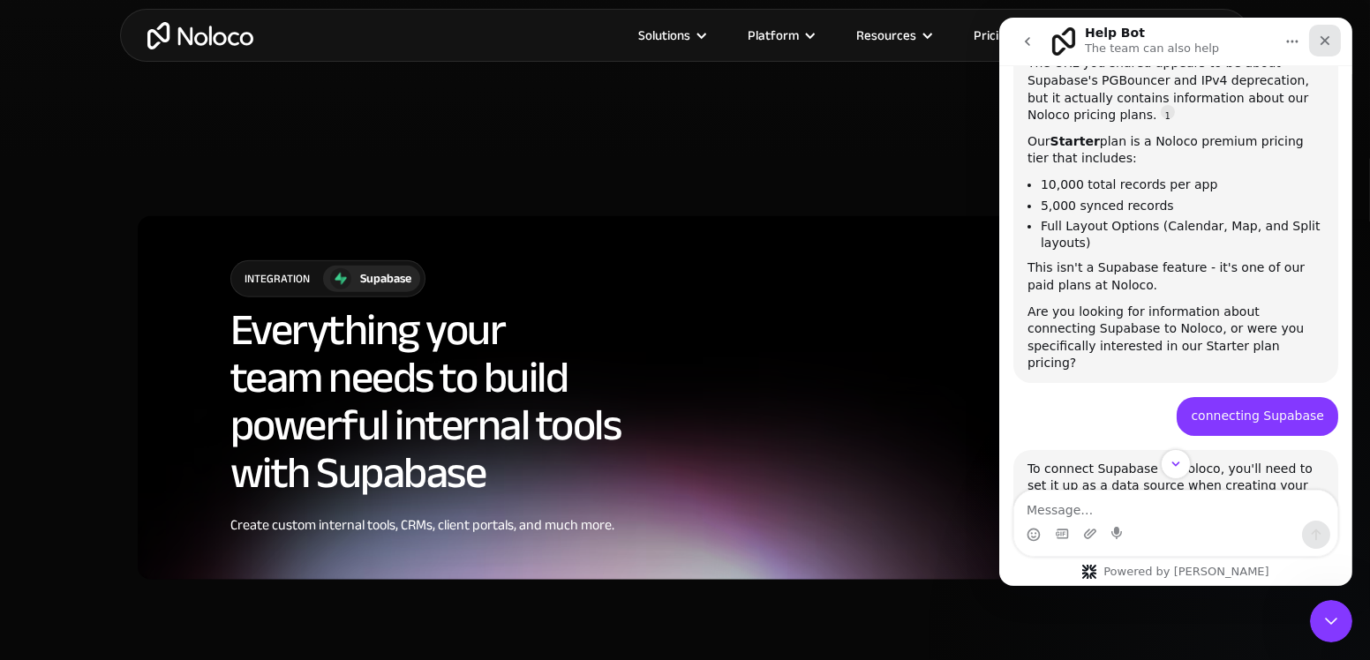
click at [1329, 40] on icon "Close" at bounding box center [1324, 41] width 14 height 14
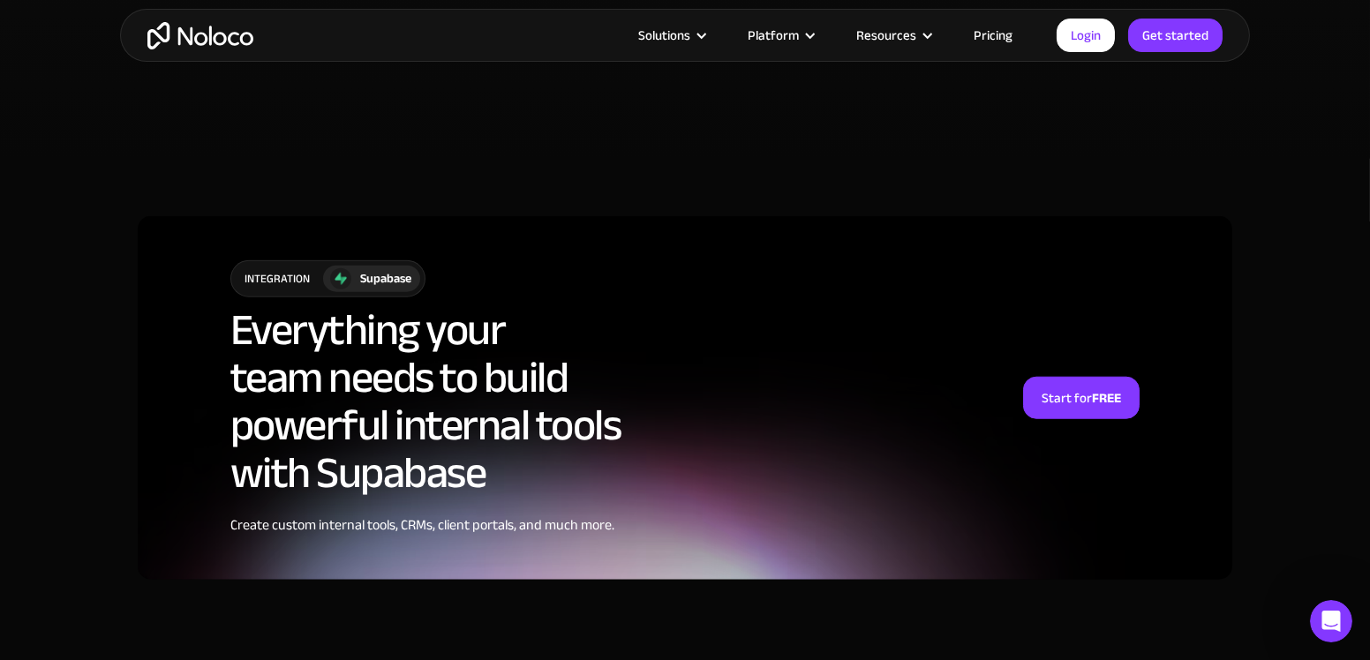
scroll to position [0, 0]
